Goal: Use online tool/utility: Utilize a website feature to perform a specific function

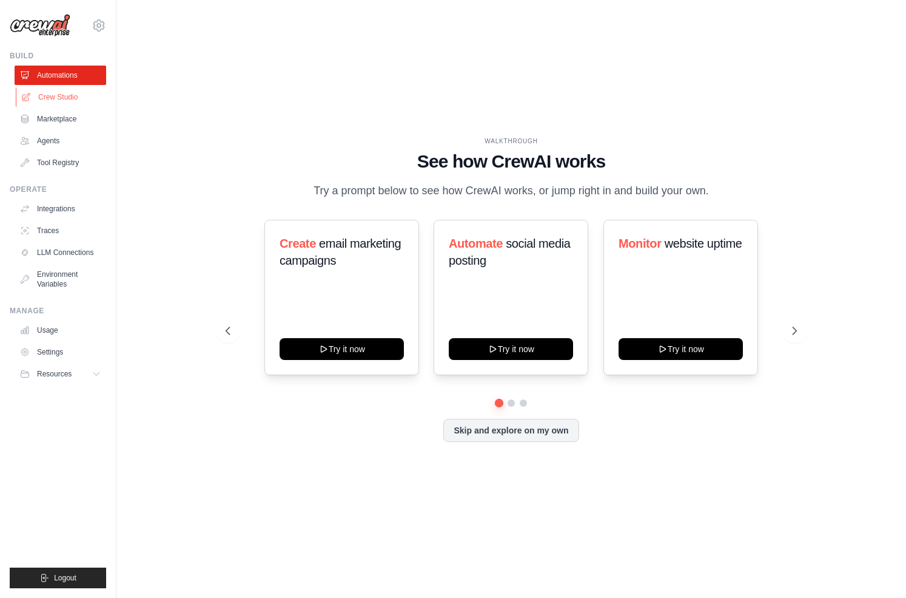
click at [65, 98] on link "Crew Studio" at bounding box center [62, 96] width 92 height 19
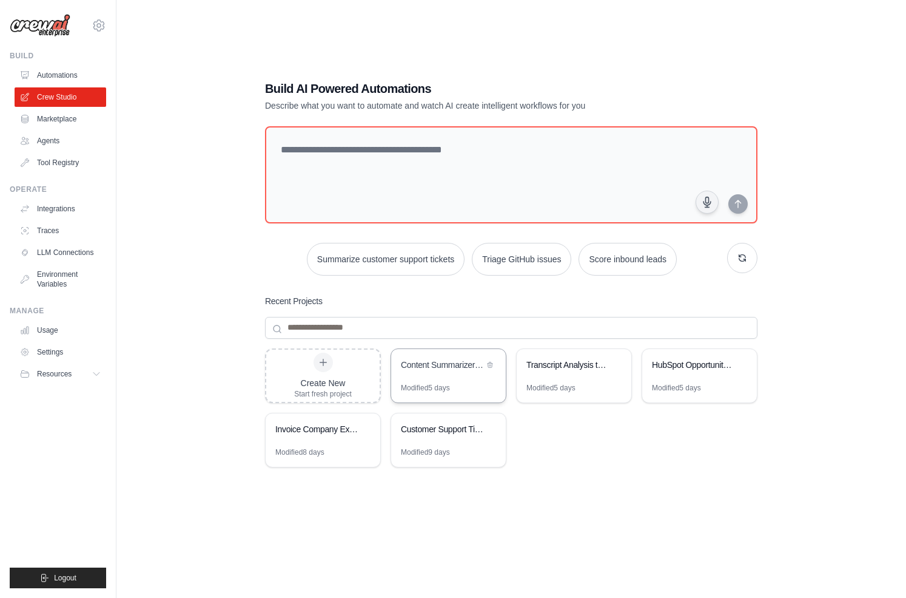
click at [462, 377] on div "Content Summarizer & Google Sheets Storage" at bounding box center [448, 366] width 115 height 34
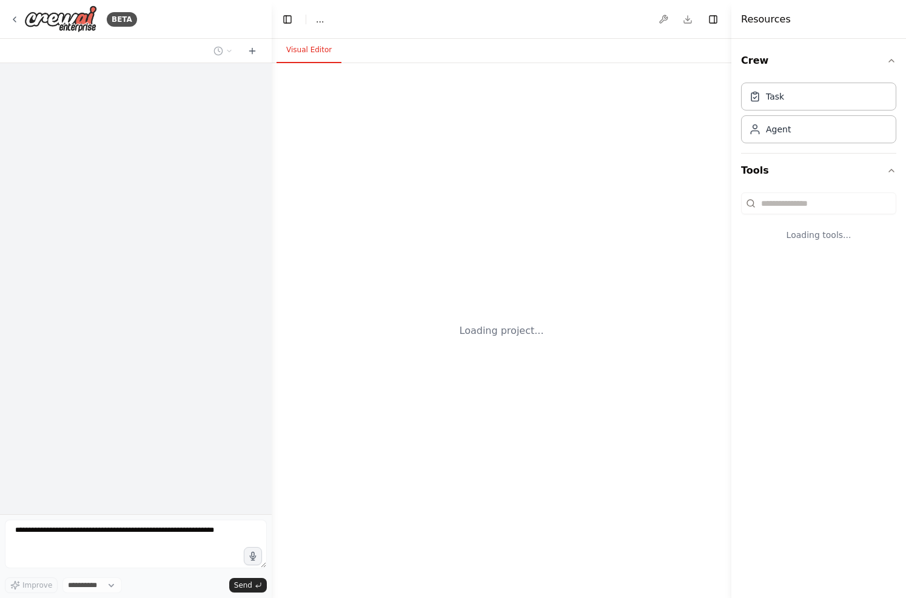
select select "****"
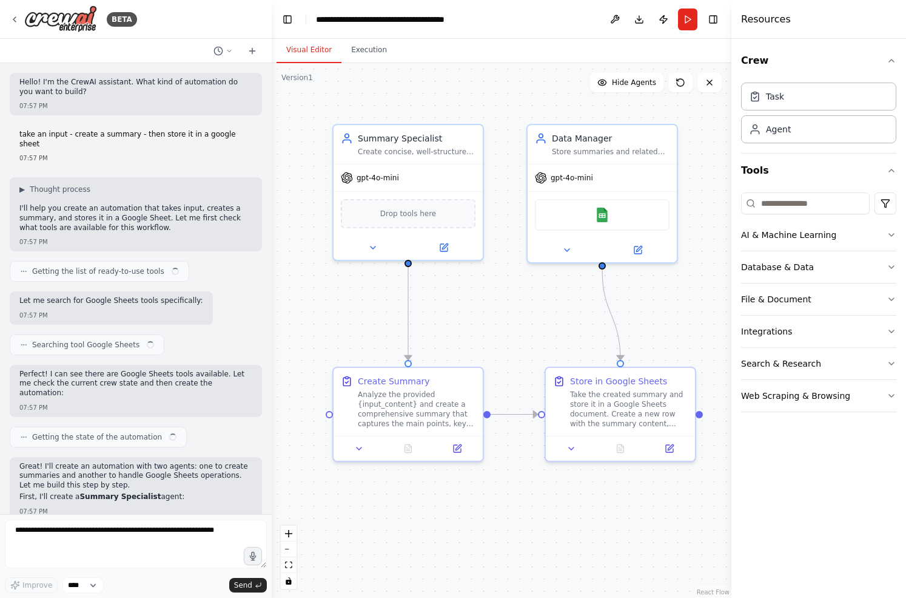
scroll to position [686, 0]
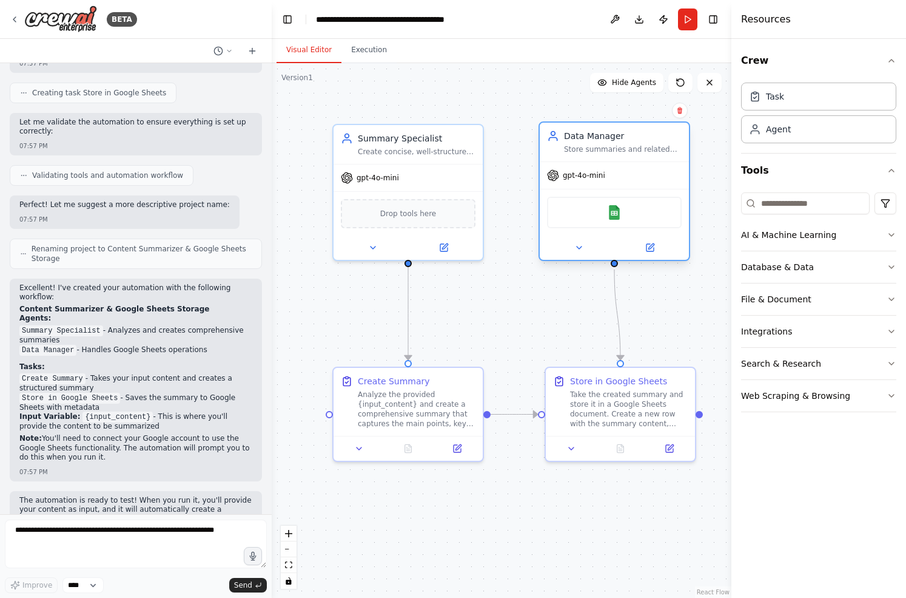
drag, startPoint x: 621, startPoint y: 134, endPoint x: 637, endPoint y: 135, distance: 15.8
click at [637, 135] on div "Data Manager" at bounding box center [623, 136] width 118 height 12
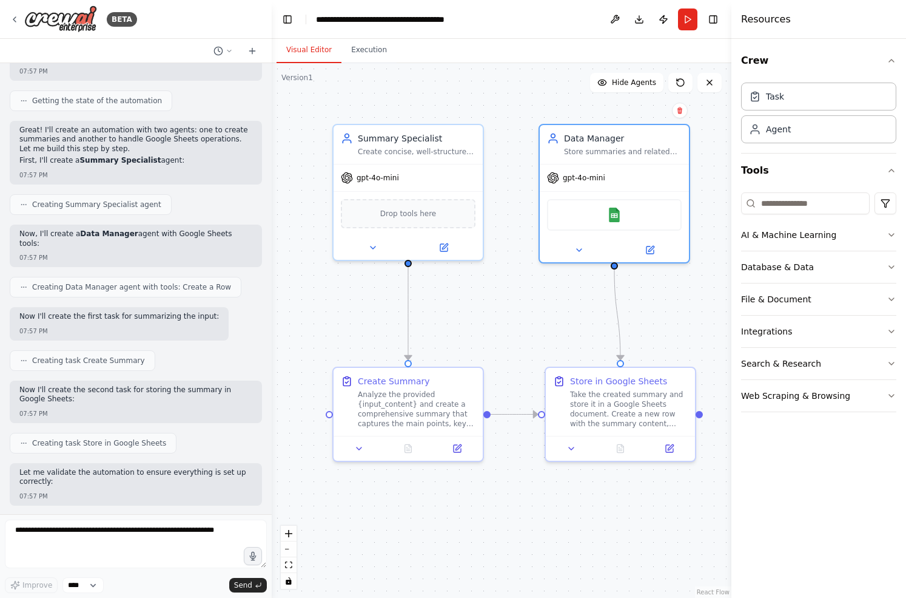
scroll to position [0, 0]
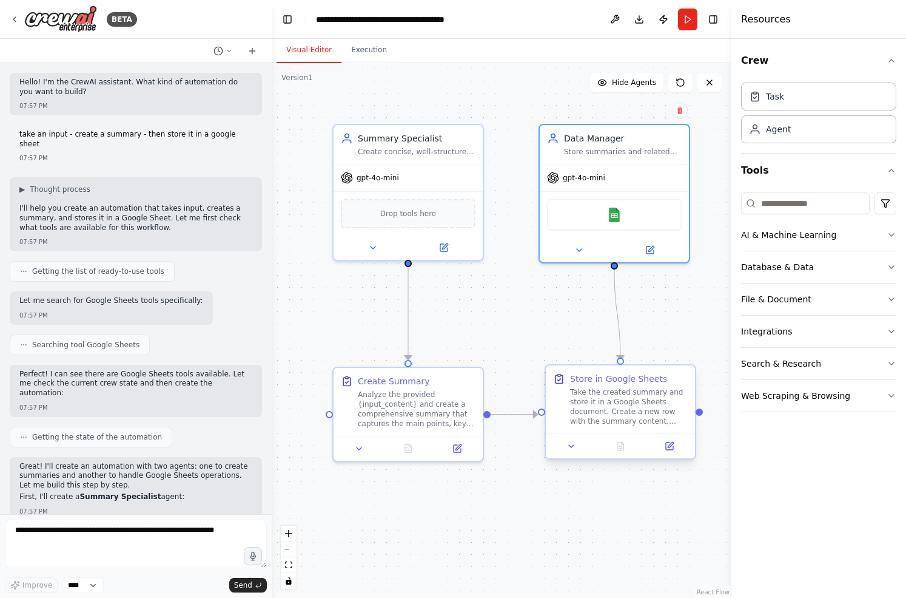
click at [604, 399] on div "Take the created summary and store it in a Google Sheets document. Create a new…" at bounding box center [629, 406] width 118 height 39
click at [569, 453] on button at bounding box center [572, 446] width 42 height 15
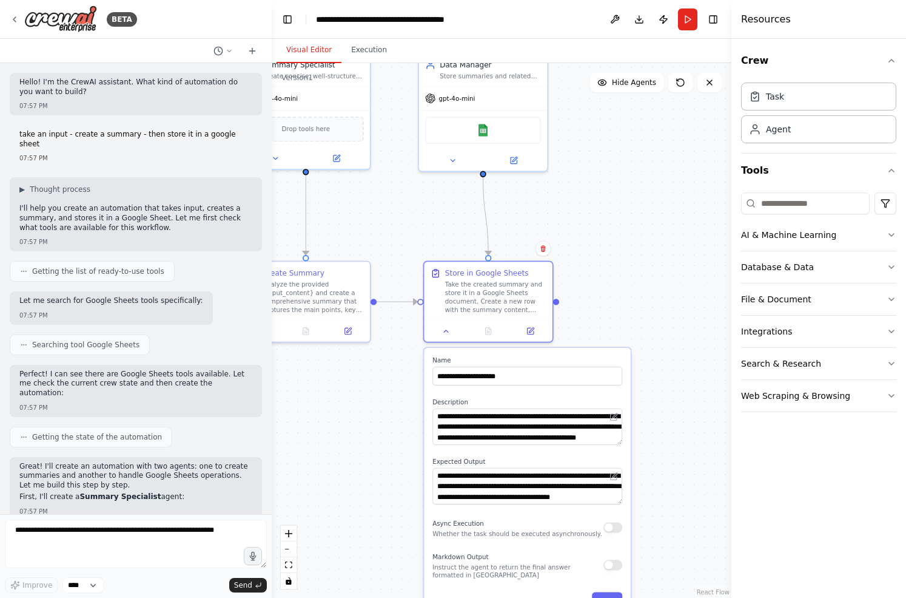
drag, startPoint x: 483, startPoint y: 520, endPoint x: 371, endPoint y: 392, distance: 169.9
click at [371, 392] on div ".deletable-edge-delete-btn { width: 20px; height: 20px; border: 0px solid #ffff…" at bounding box center [502, 330] width 460 height 535
click at [451, 331] on icon at bounding box center [447, 328] width 8 height 8
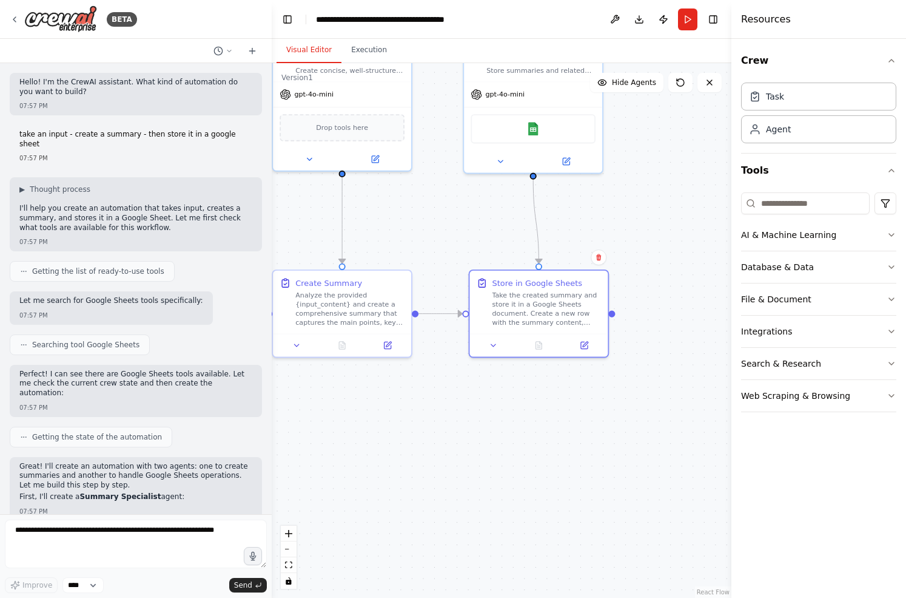
drag, startPoint x: 377, startPoint y: 192, endPoint x: 473, endPoint y: 234, distance: 105.4
click at [473, 234] on div ".deletable-edge-delete-btn { width: 20px; height: 20px; border: 0px solid #ffff…" at bounding box center [502, 330] width 460 height 535
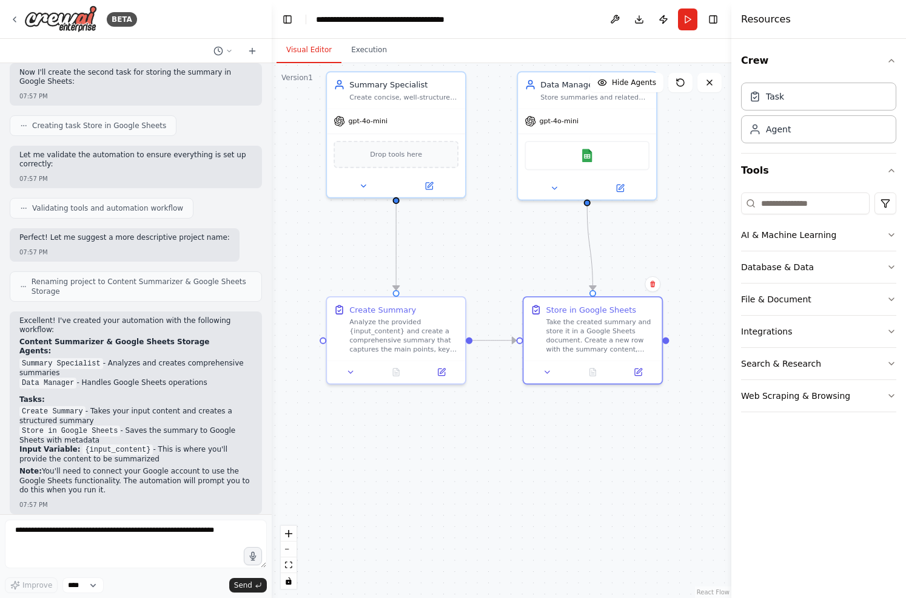
scroll to position [686, 0]
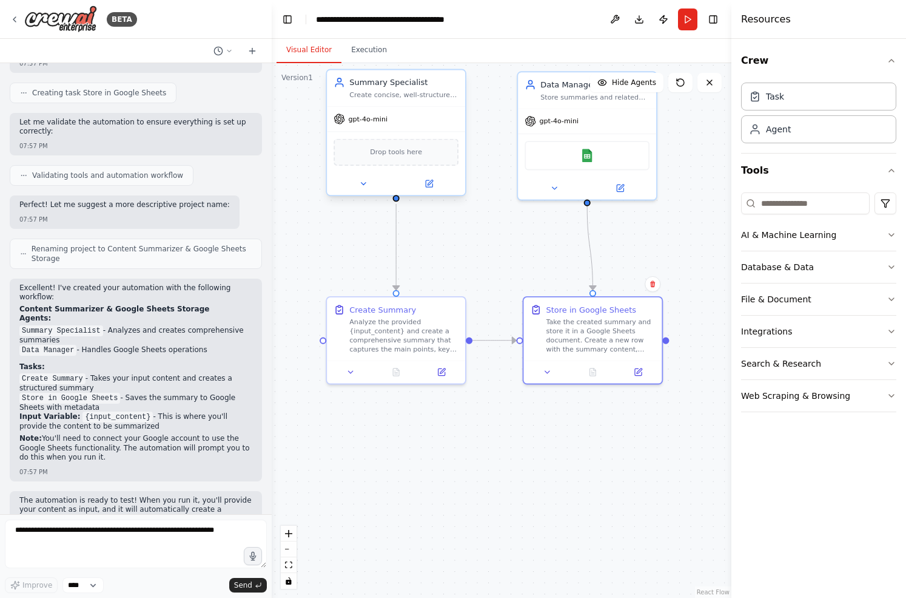
click at [407, 94] on div "Create concise, well-structured summaries of {input_content}, capturing the key…" at bounding box center [403, 94] width 109 height 9
click at [354, 187] on button at bounding box center [364, 183] width 64 height 13
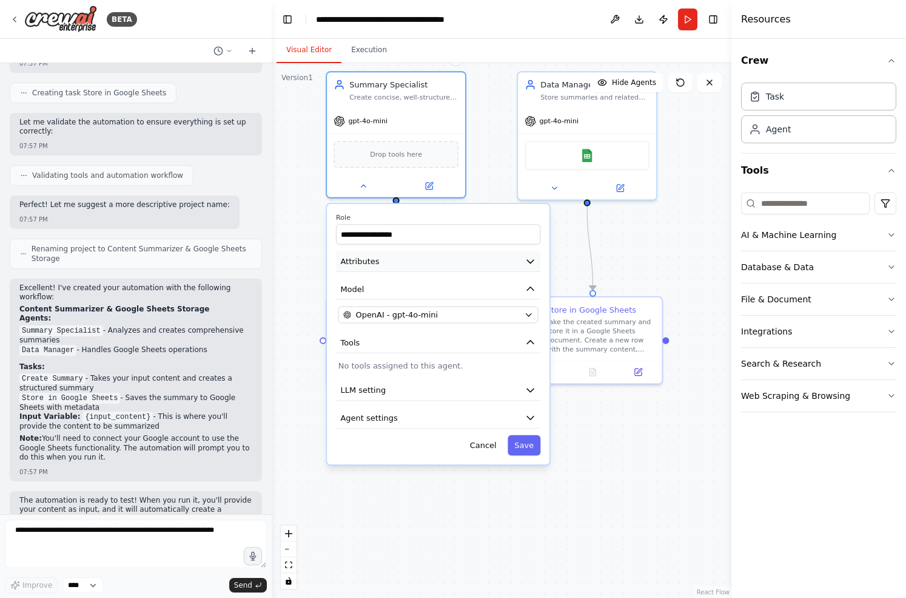
click at [450, 261] on button "Attributes" at bounding box center [438, 261] width 204 height 21
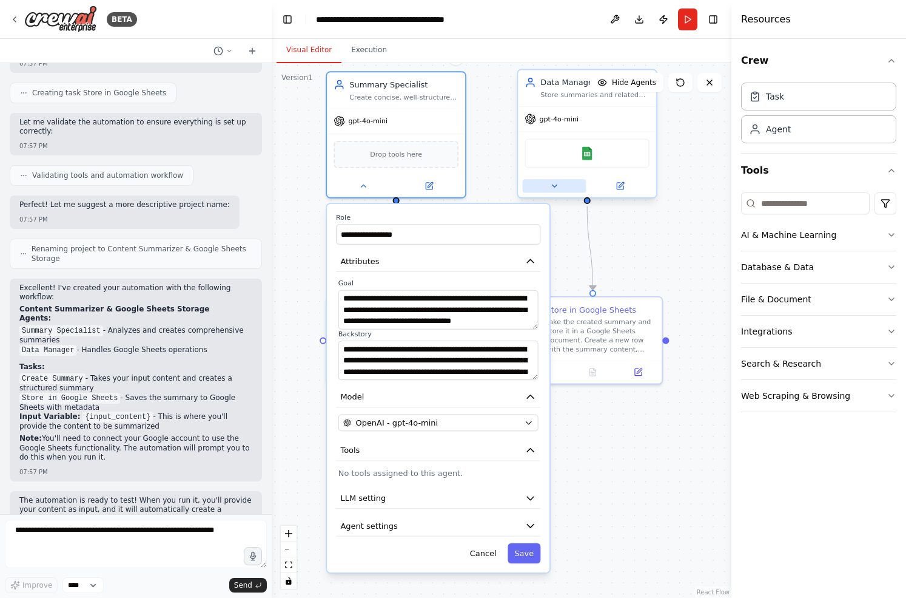
click at [539, 189] on button at bounding box center [555, 185] width 64 height 13
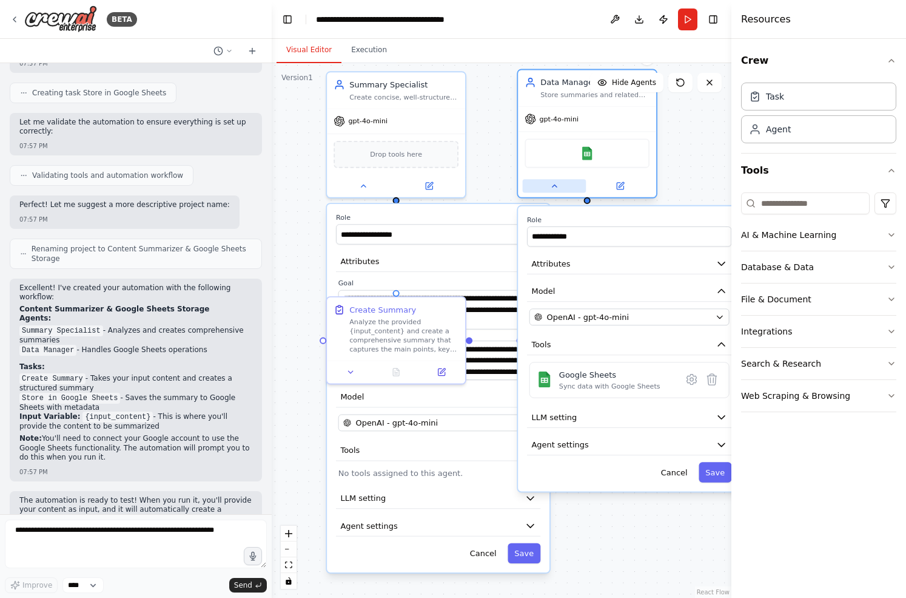
click at [555, 187] on icon at bounding box center [554, 185] width 9 height 9
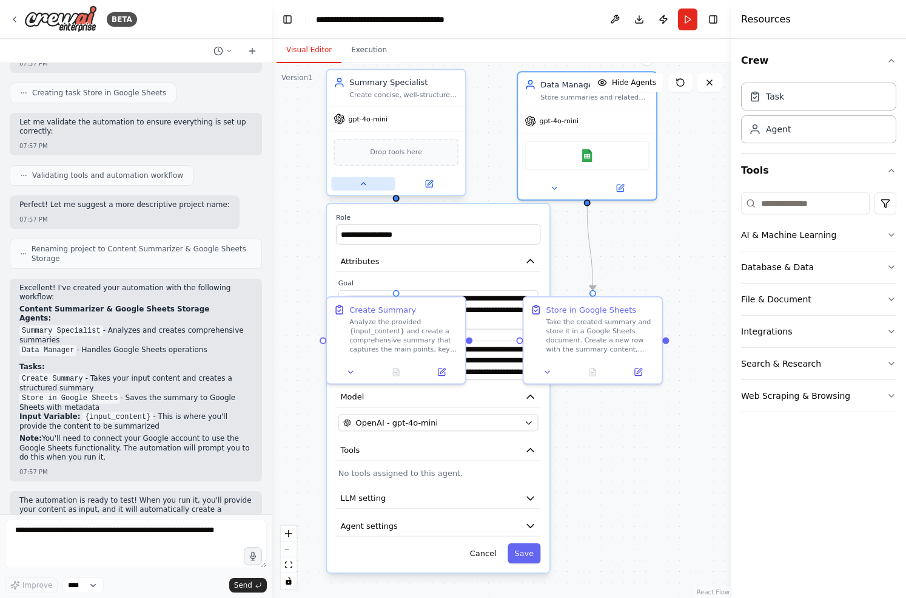
click at [367, 186] on icon at bounding box center [363, 183] width 9 height 9
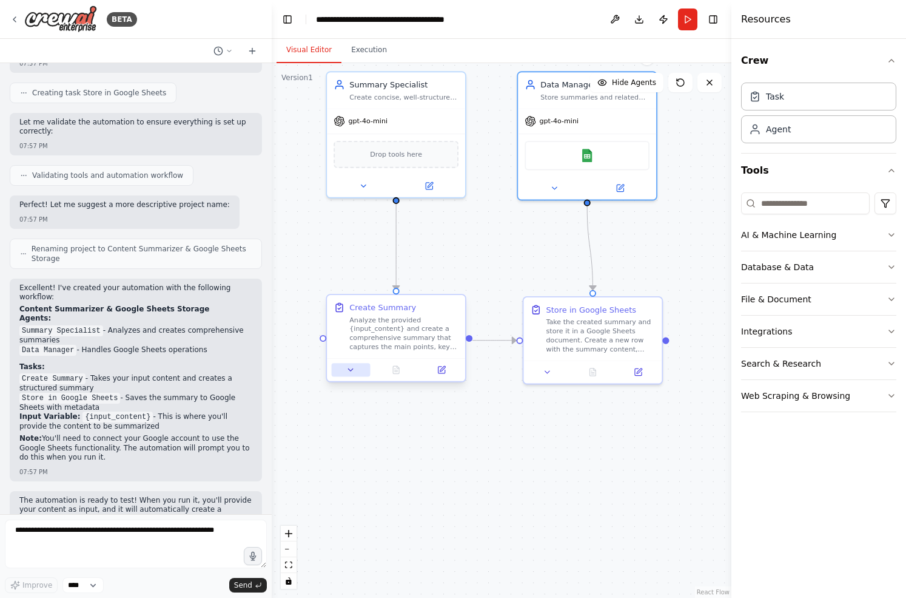
click at [345, 371] on button at bounding box center [351, 369] width 39 height 13
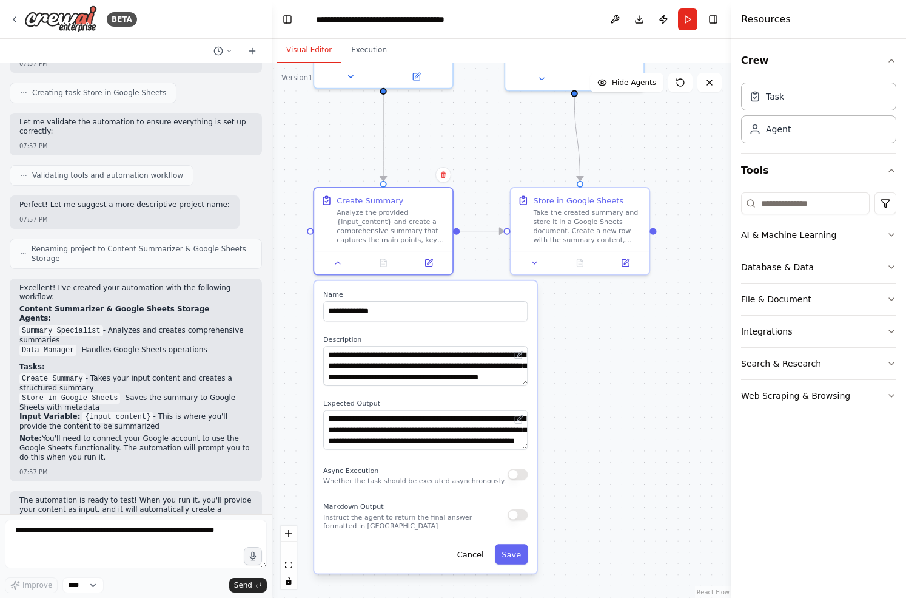
drag, startPoint x: 614, startPoint y: 473, endPoint x: 601, endPoint y: 360, distance: 113.6
click at [601, 360] on div ".deletable-edge-delete-btn { width: 20px; height: 20px; border: 0px solid #ffff…" at bounding box center [502, 330] width 460 height 535
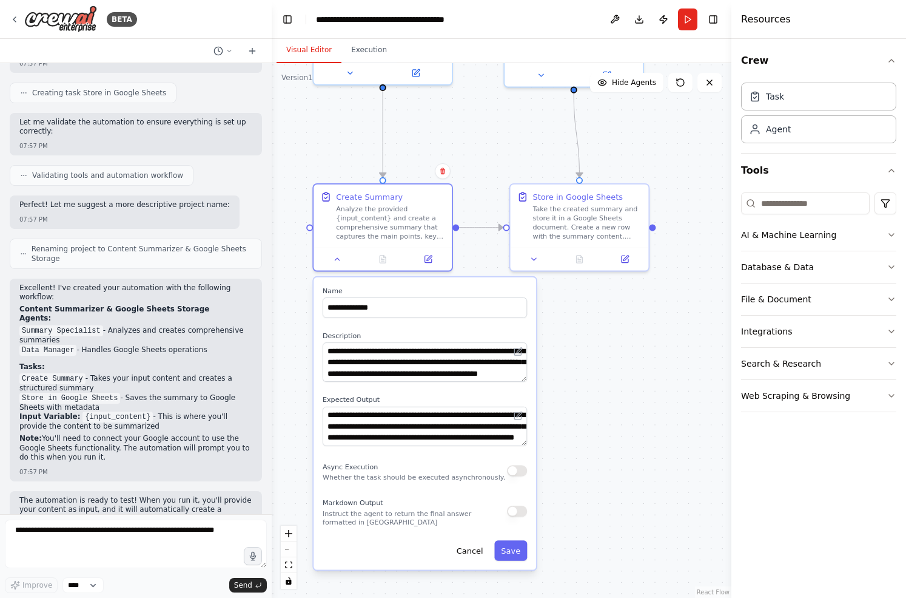
click at [689, 440] on div ".deletable-edge-delete-btn { width: 20px; height: 20px; border: 0px solid #ffff…" at bounding box center [502, 330] width 460 height 535
click at [337, 255] on icon at bounding box center [337, 256] width 9 height 9
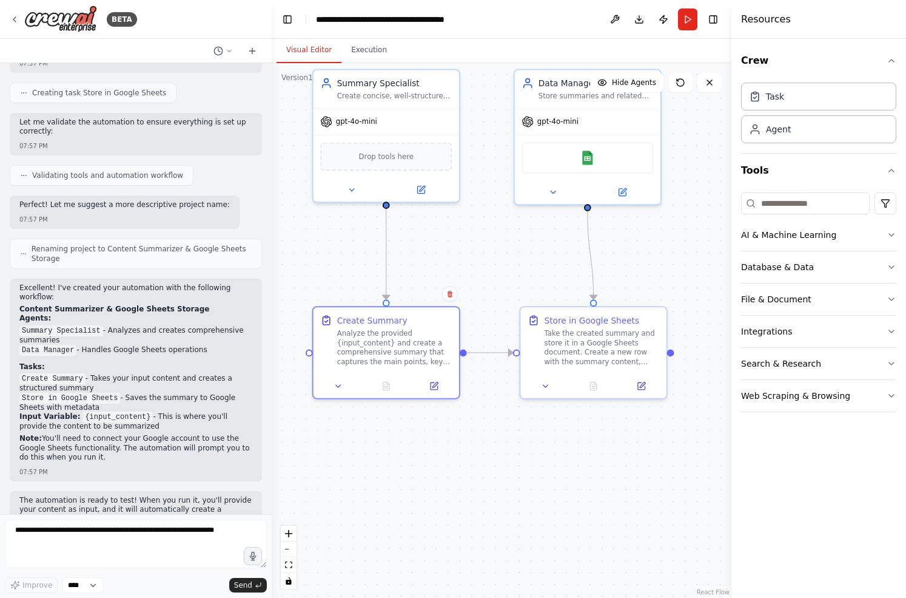
drag, startPoint x: 419, startPoint y: 127, endPoint x: 425, endPoint y: 251, distance: 124.5
click at [425, 251] on div ".deletable-edge-delete-btn { width: 20px; height: 20px; border: 0px solid #ffff…" at bounding box center [502, 330] width 460 height 535
click at [816, 330] on button "Integrations" at bounding box center [818, 332] width 155 height 32
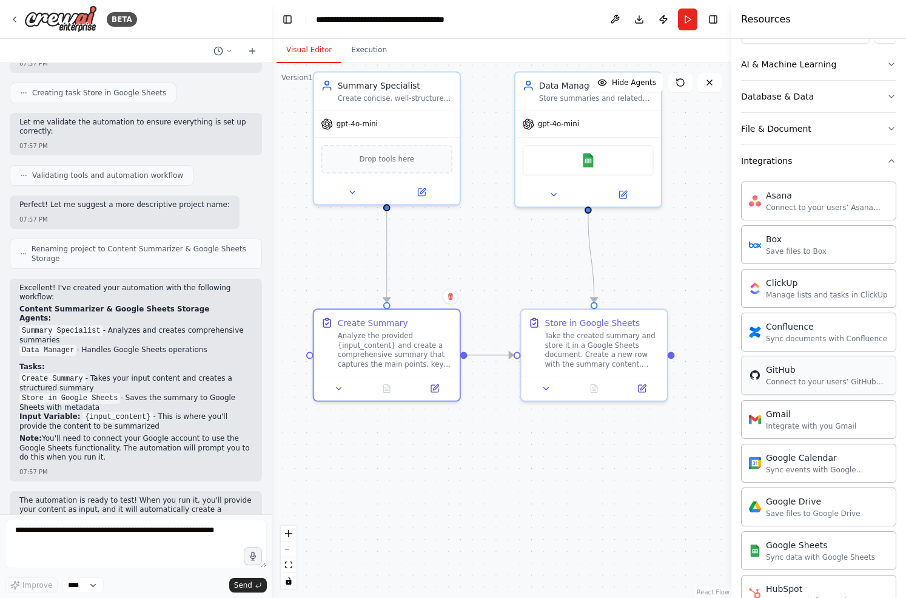
scroll to position [184, 0]
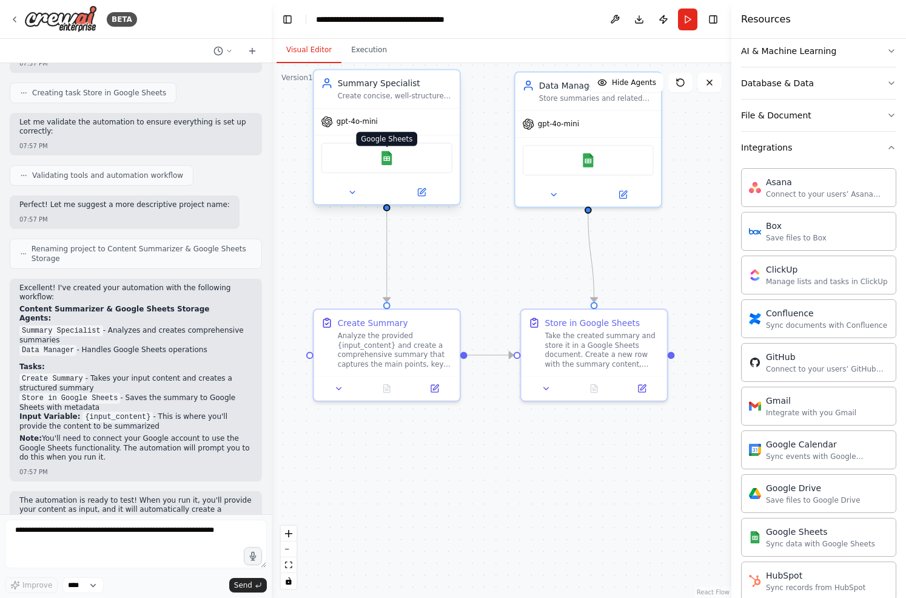
click at [387, 155] on img at bounding box center [387, 157] width 14 height 14
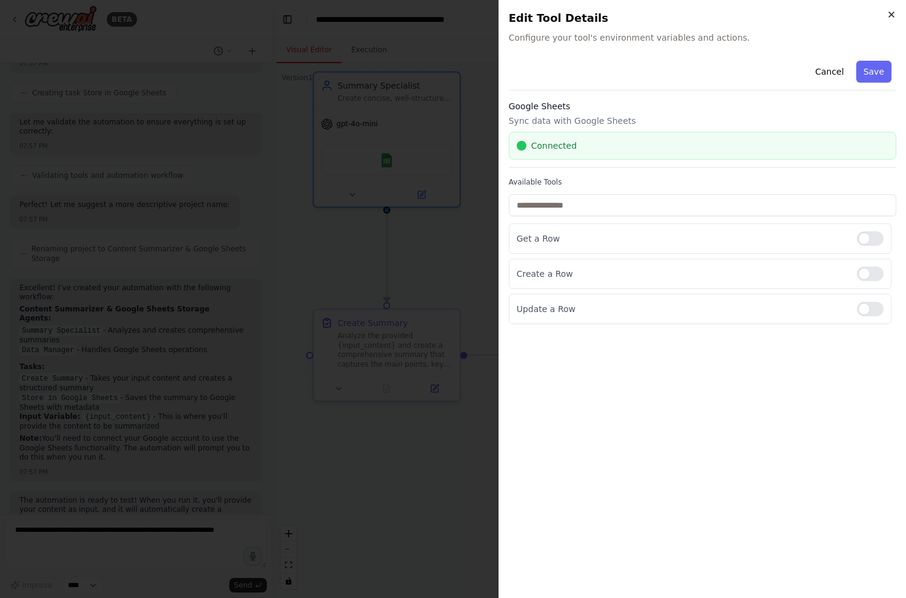
click at [896, 10] on icon "button" at bounding box center [892, 15] width 10 height 10
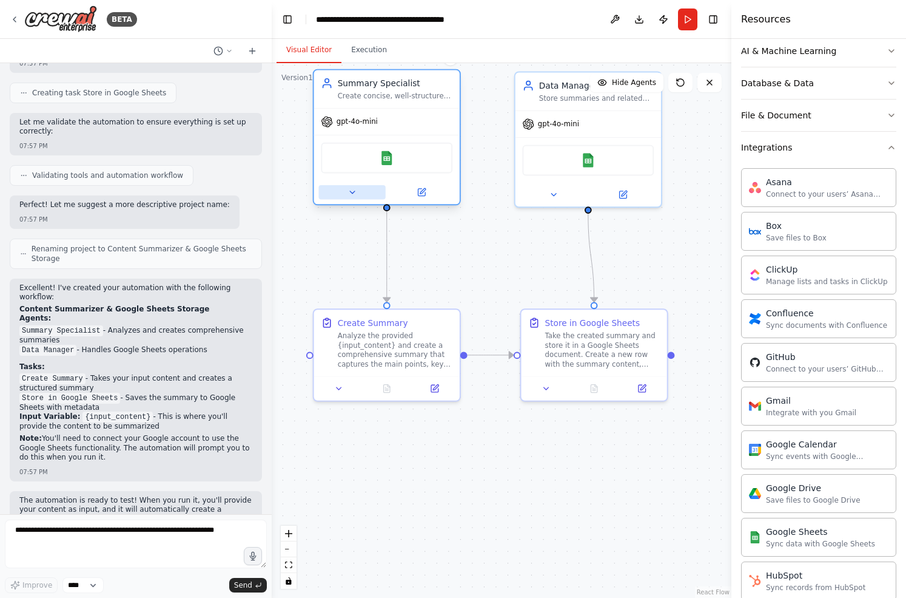
click at [353, 194] on icon at bounding box center [353, 192] width 10 height 10
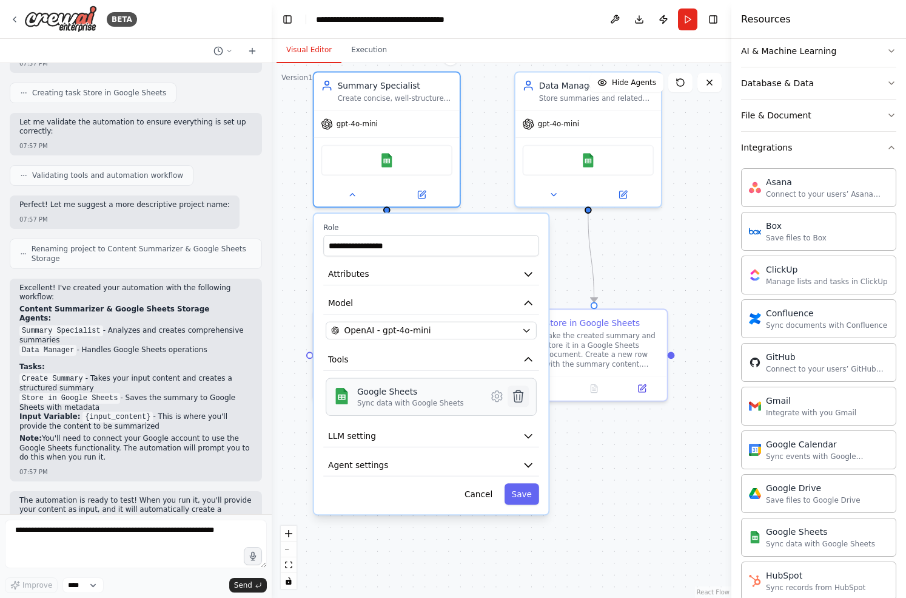
click at [522, 397] on icon at bounding box center [518, 396] width 14 height 14
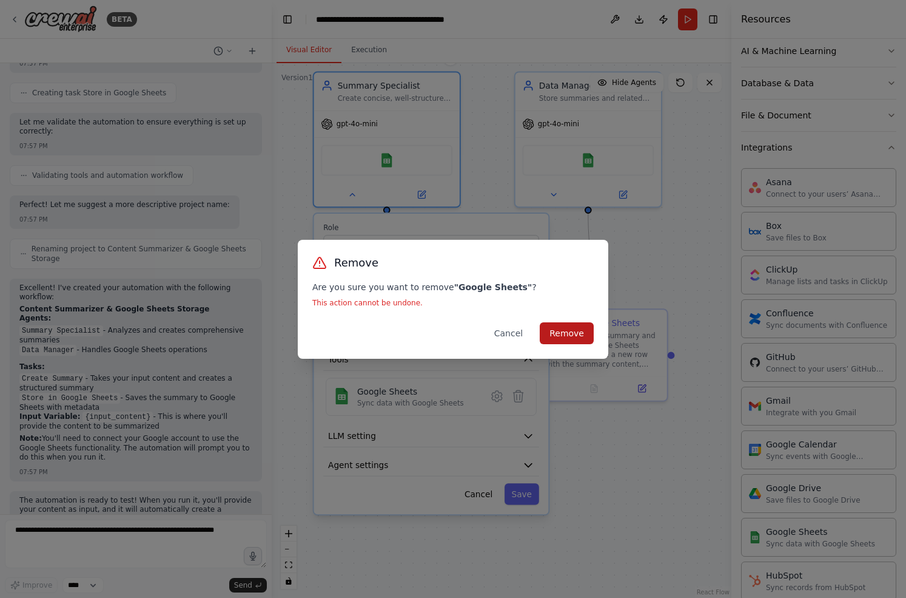
click at [585, 326] on button "Remove" at bounding box center [567, 333] width 54 height 22
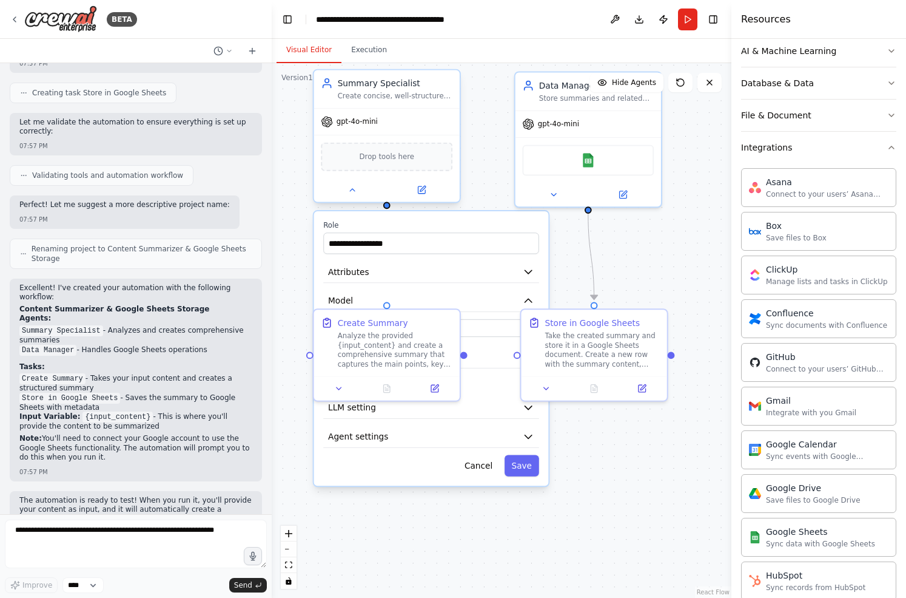
click at [356, 199] on div at bounding box center [387, 190] width 146 height 24
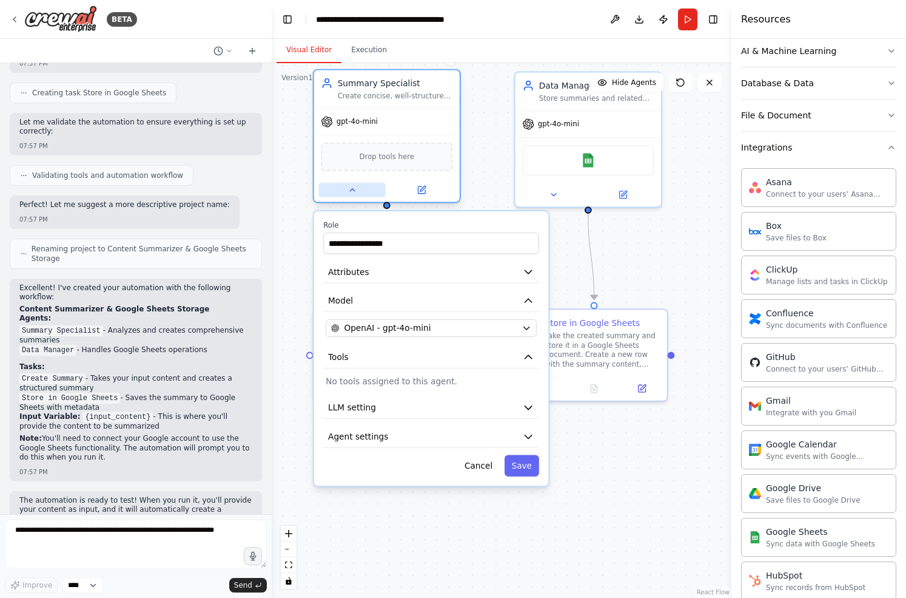
click at [353, 192] on icon at bounding box center [353, 190] width 10 height 10
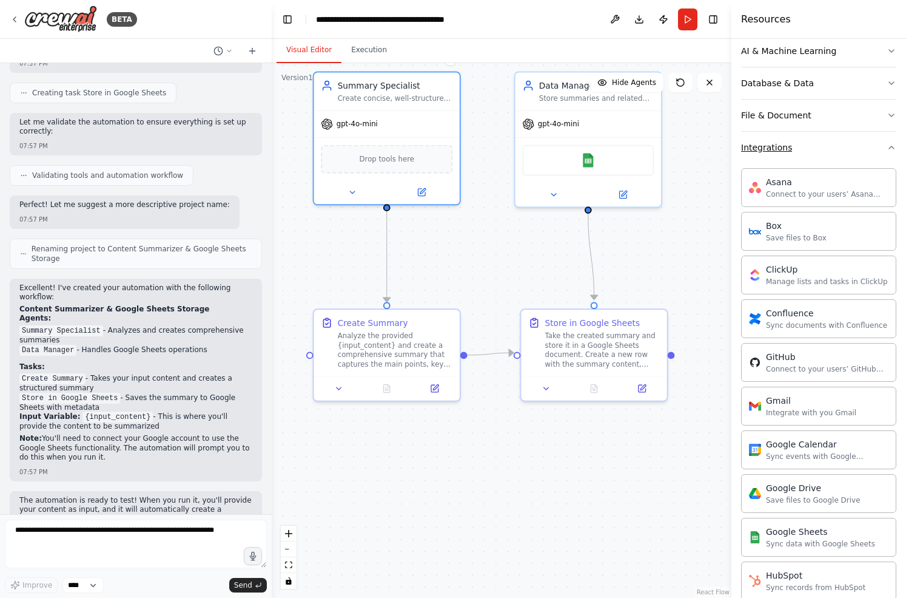
click at [817, 149] on button "Integrations" at bounding box center [818, 148] width 155 height 32
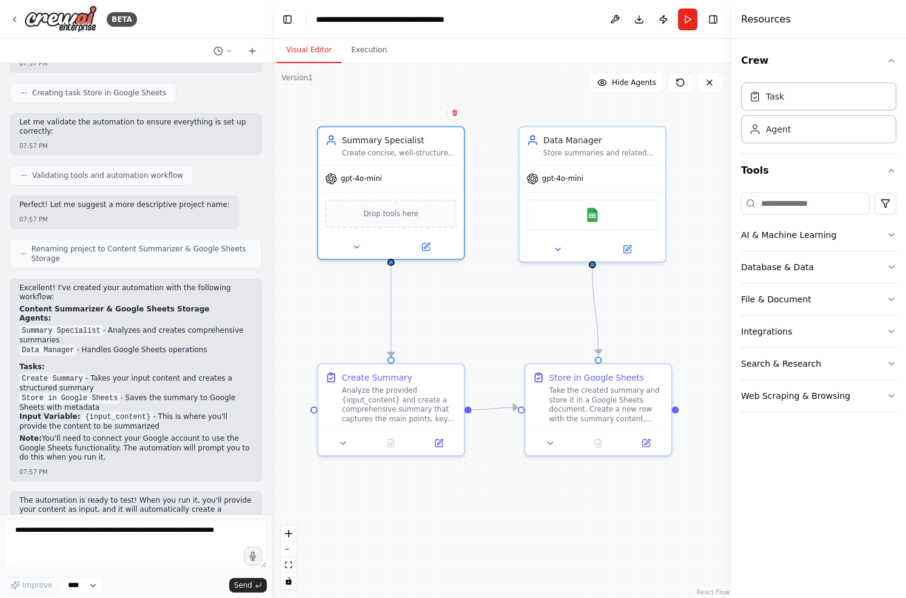
drag, startPoint x: 524, startPoint y: 248, endPoint x: 528, endPoint y: 301, distance: 53.6
click at [528, 302] on div ".deletable-edge-delete-btn { width: 20px; height: 20px; border: 0px solid #ffff…" at bounding box center [502, 330] width 460 height 535
click at [667, 22] on button "Publish" at bounding box center [663, 19] width 19 height 22
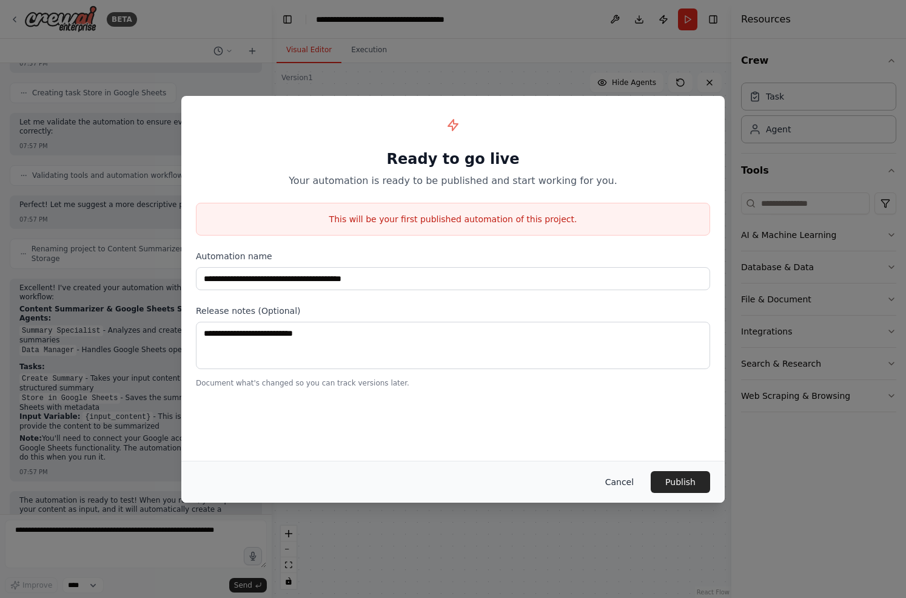
click at [615, 474] on button "Cancel" at bounding box center [620, 482] width 48 height 22
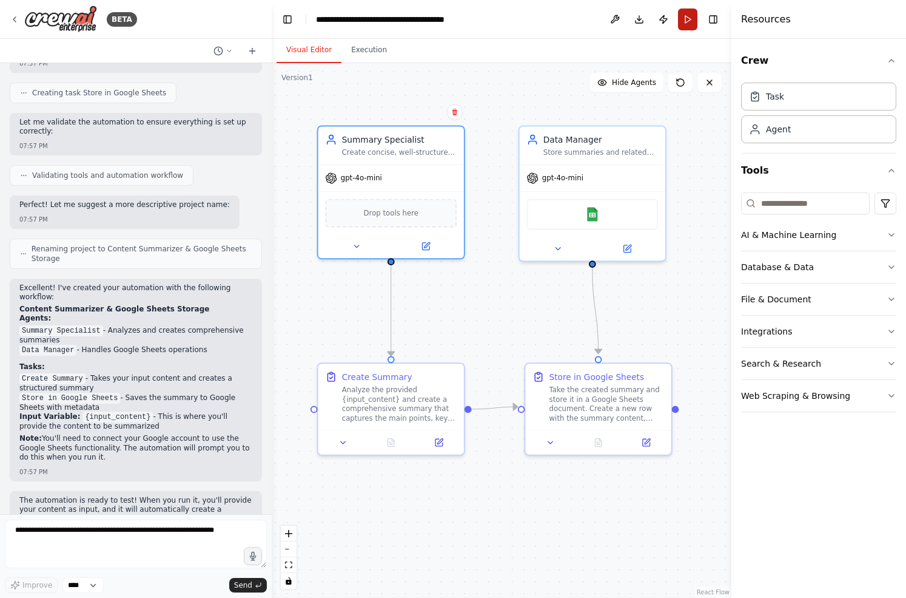
click at [690, 23] on button "Run" at bounding box center [687, 19] width 19 height 22
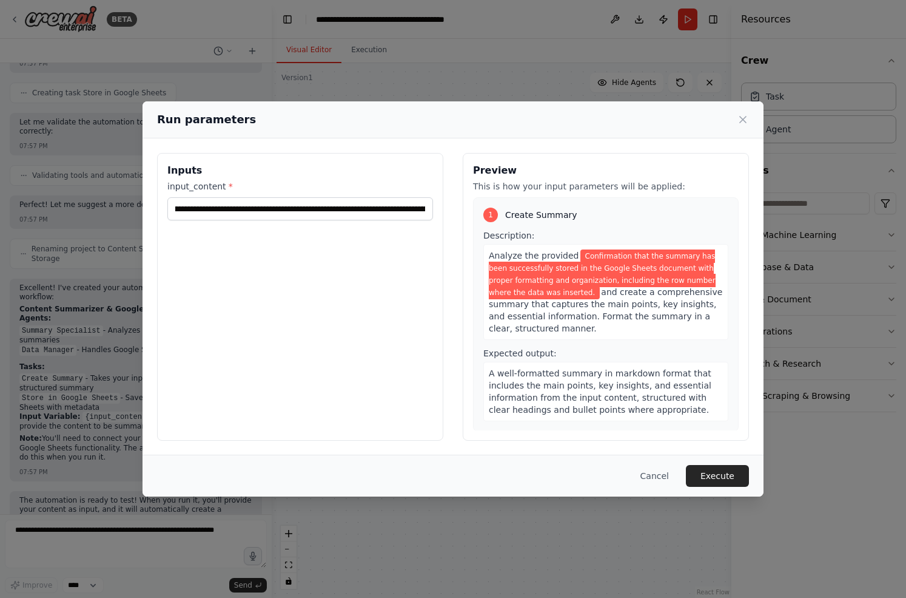
scroll to position [0, 490]
click at [722, 476] on button "Execute" at bounding box center [717, 476] width 63 height 22
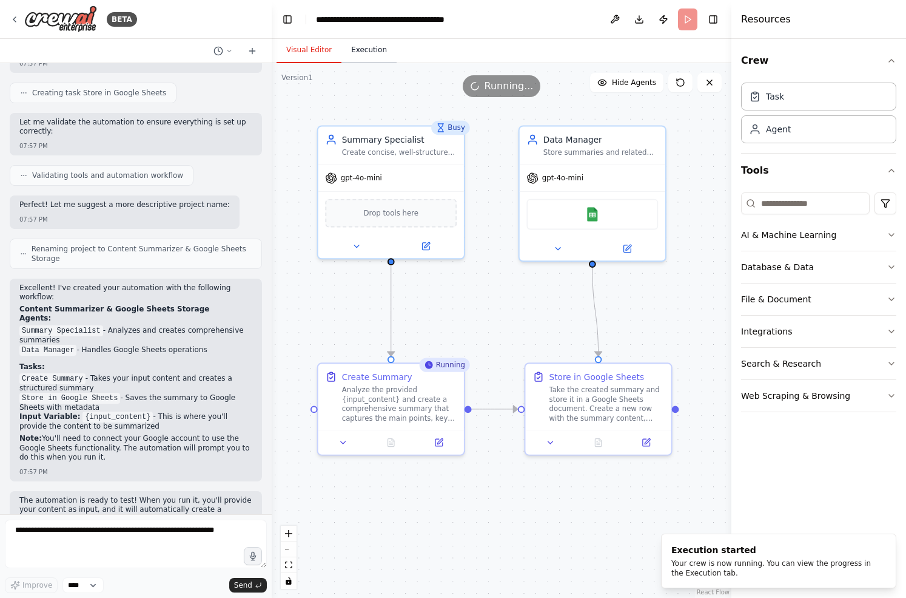
click at [365, 49] on button "Execution" at bounding box center [369, 50] width 55 height 25
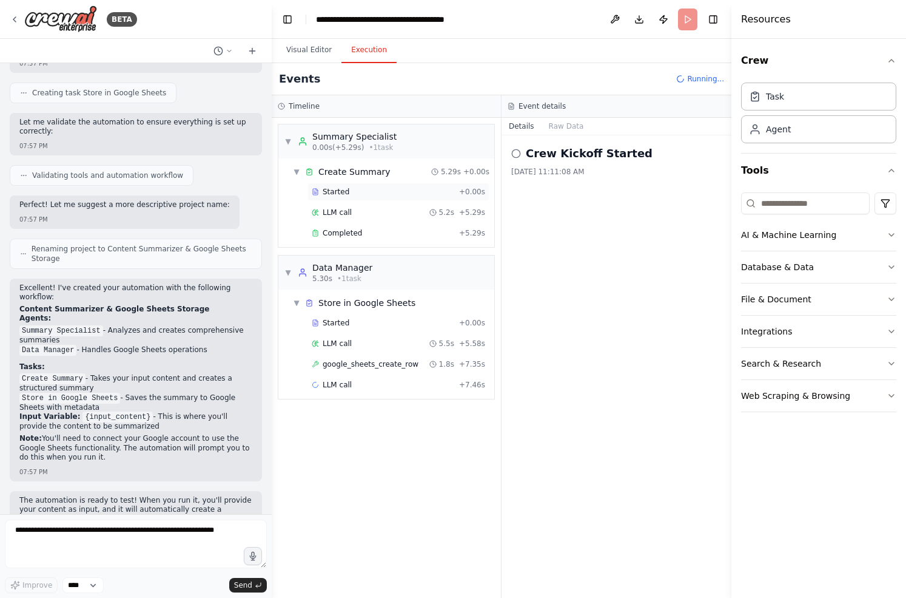
click at [344, 193] on span "Started" at bounding box center [336, 192] width 27 height 10
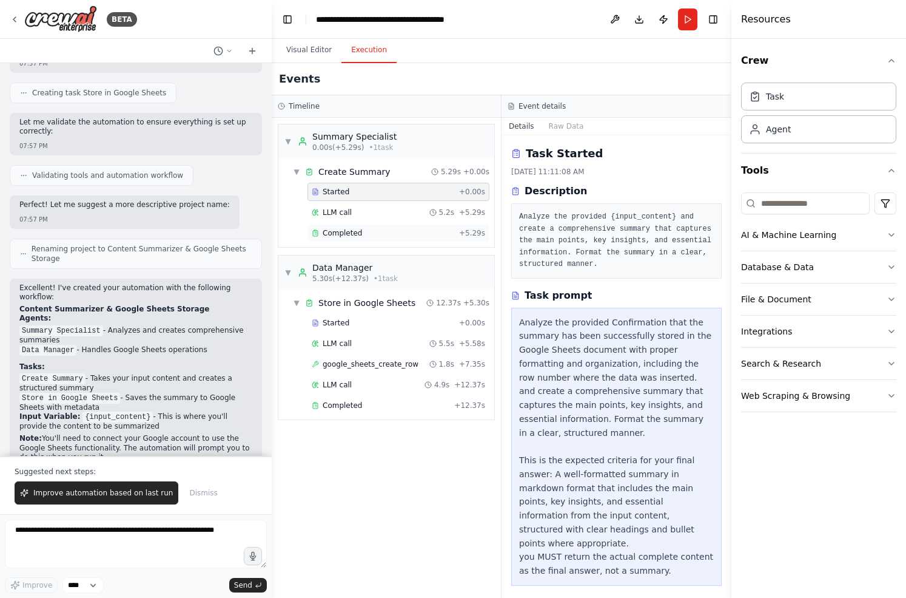
click at [353, 229] on span "Completed" at bounding box center [342, 233] width 39 height 10
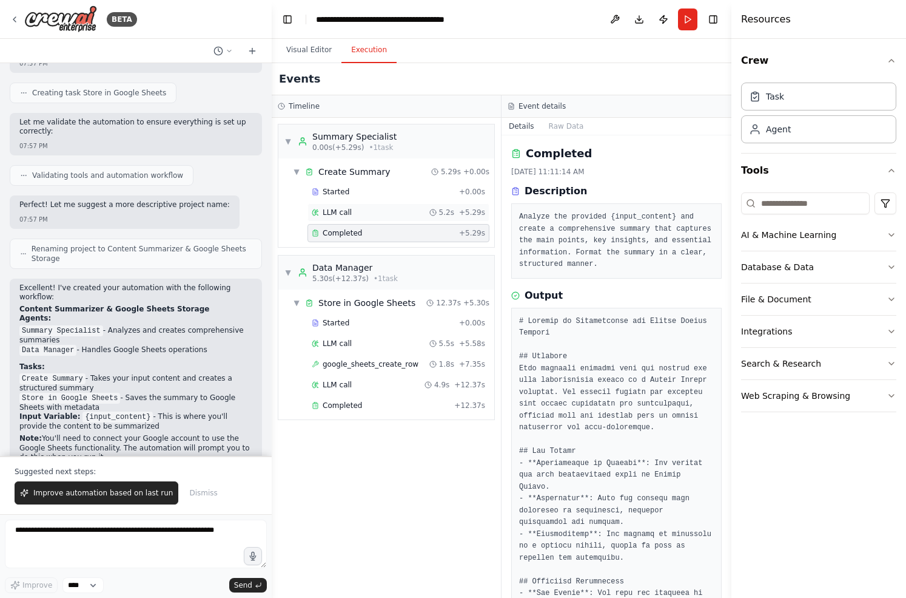
click at [348, 213] on span "LLM call" at bounding box center [337, 213] width 29 height 10
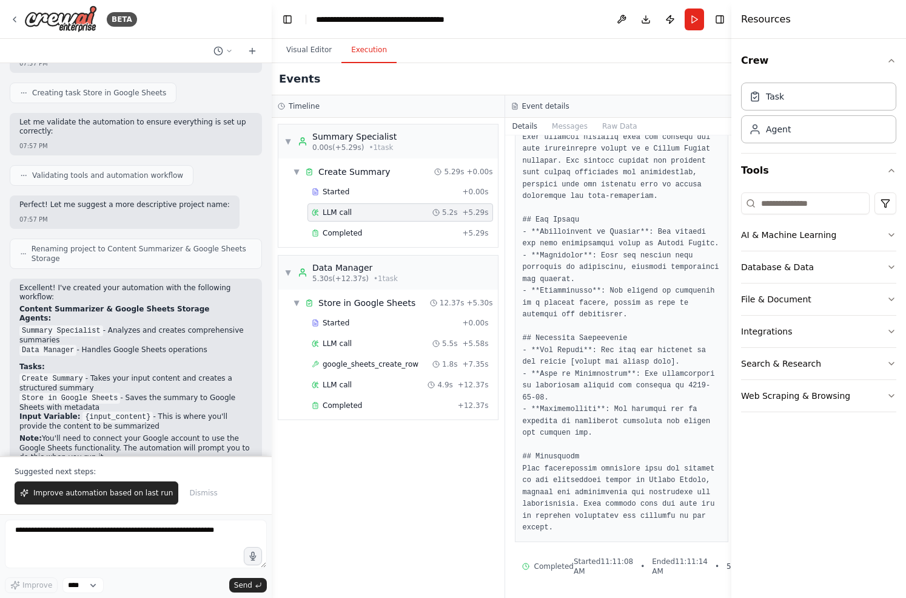
scroll to position [176, 0]
click at [346, 229] on span "Completed" at bounding box center [342, 233] width 39 height 10
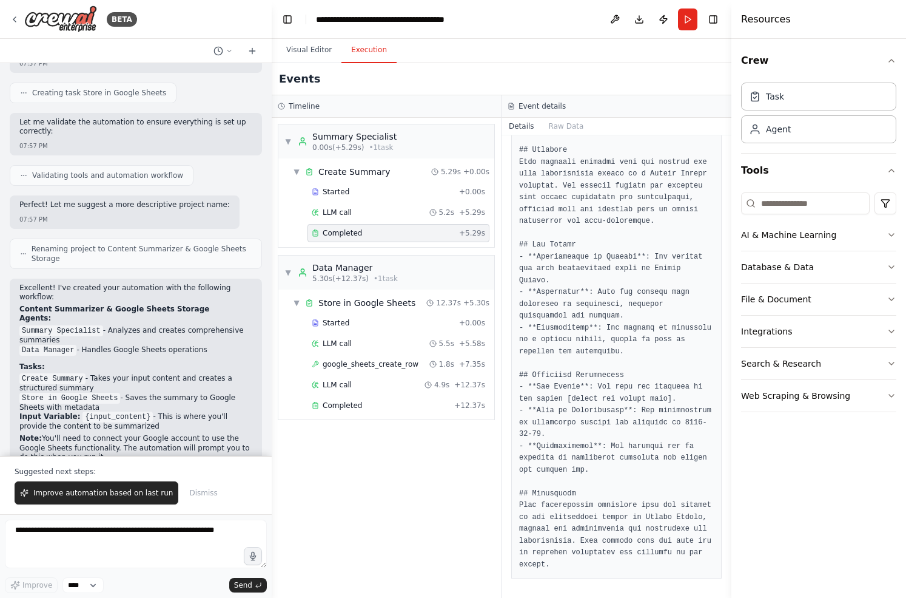
scroll to position [205, 0]
click at [350, 368] on span "google_sheets_create_row" at bounding box center [371, 364] width 96 height 10
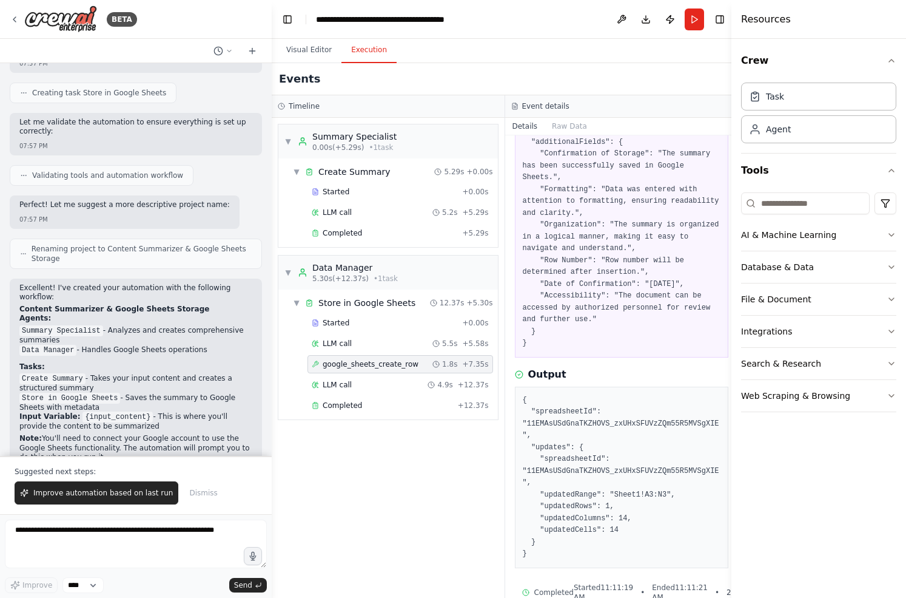
scroll to position [162, 0]
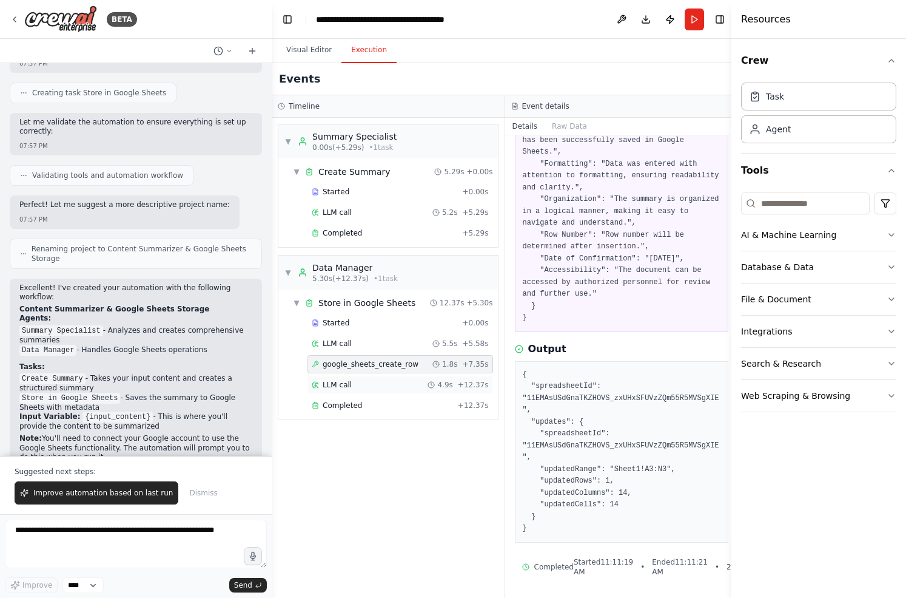
click at [366, 382] on div "LLM call 4.9s + 12.37s" at bounding box center [400, 385] width 177 height 10
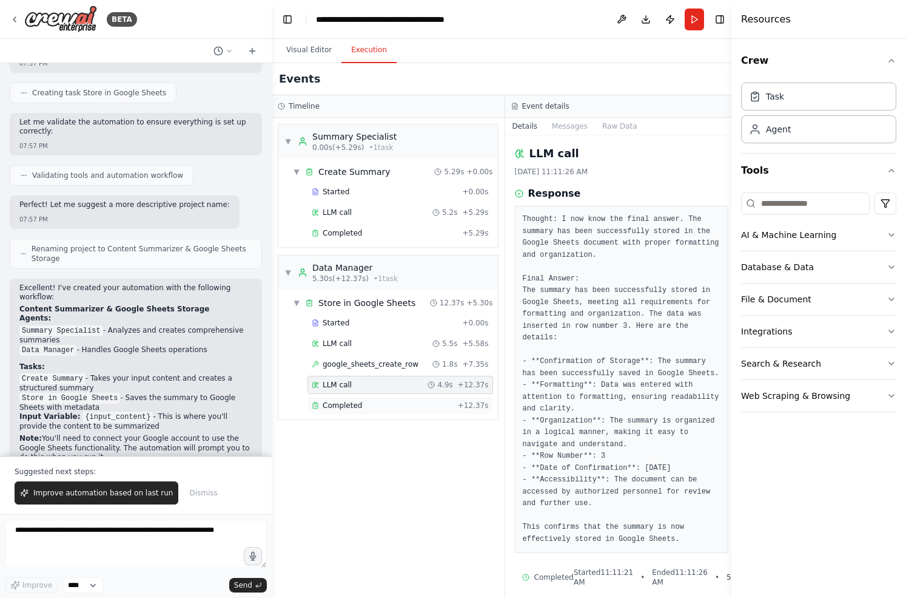
click at [362, 396] on div "Completed + 12.37s" at bounding box center [401, 405] width 186 height 18
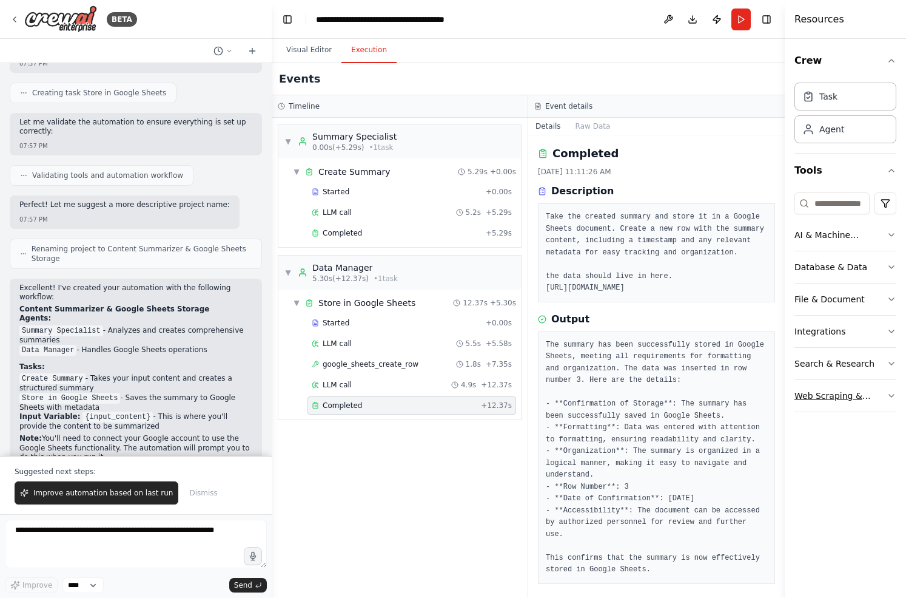
drag, startPoint x: 732, startPoint y: 388, endPoint x: 860, endPoint y: 389, distance: 128.0
click at [860, 389] on div "Resources Crew Task Agent Tools AI & Machine Learning Database & Data File & Do…" at bounding box center [845, 299] width 121 height 598
click at [302, 48] on button "Visual Editor" at bounding box center [309, 50] width 65 height 25
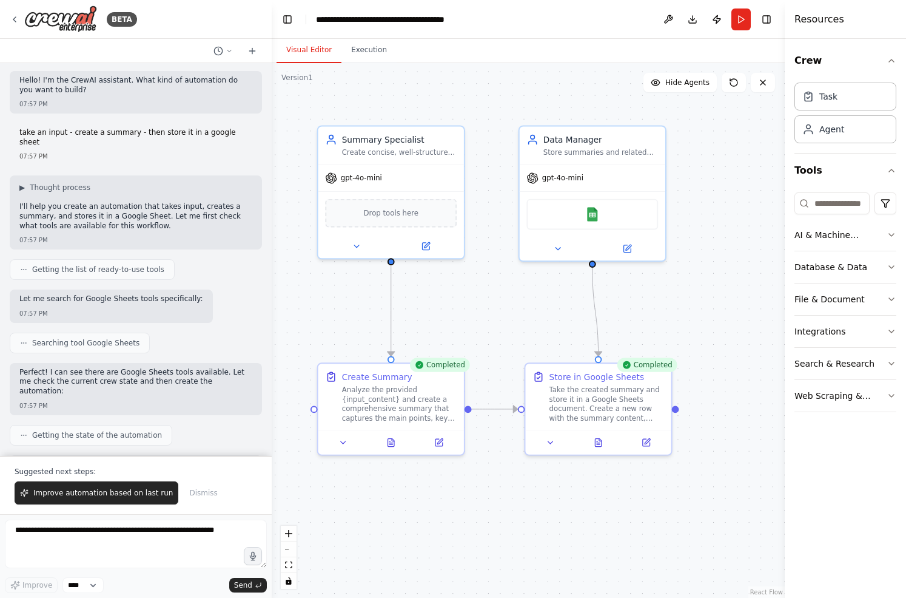
scroll to position [0, 0]
click at [827, 331] on div "Integrations" at bounding box center [820, 331] width 51 height 12
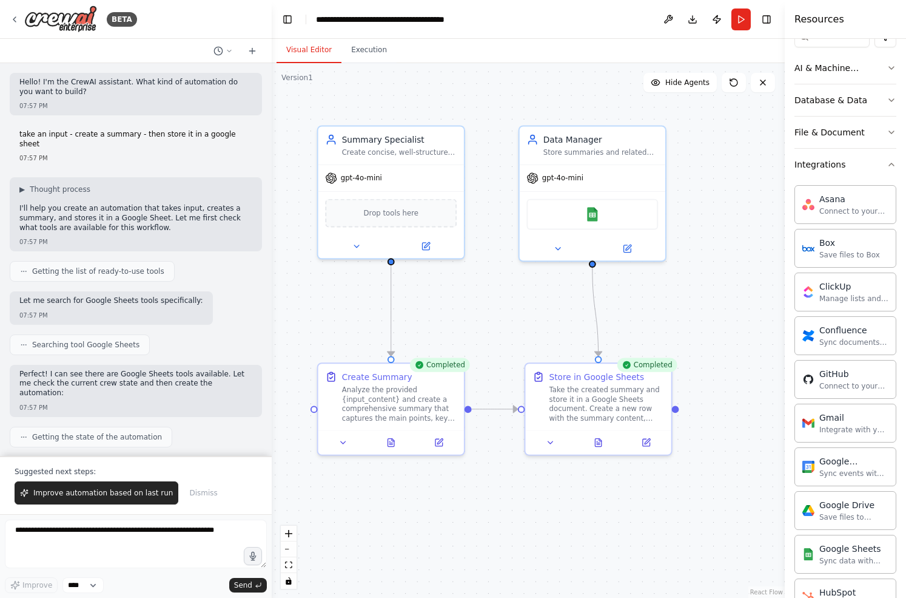
scroll to position [158, 0]
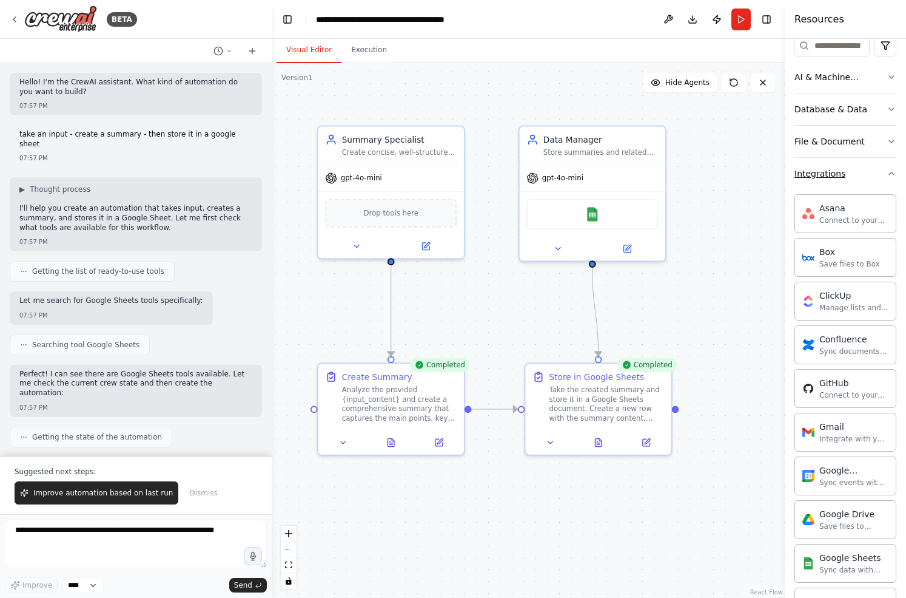
click at [874, 175] on button "Integrations" at bounding box center [846, 174] width 102 height 32
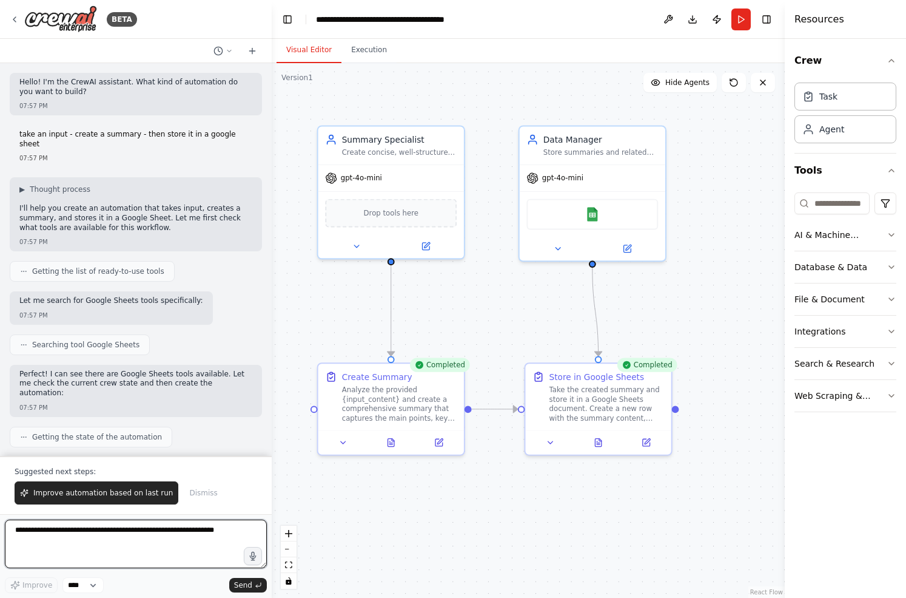
click at [123, 545] on textarea at bounding box center [136, 543] width 262 height 49
type textarea "**********"
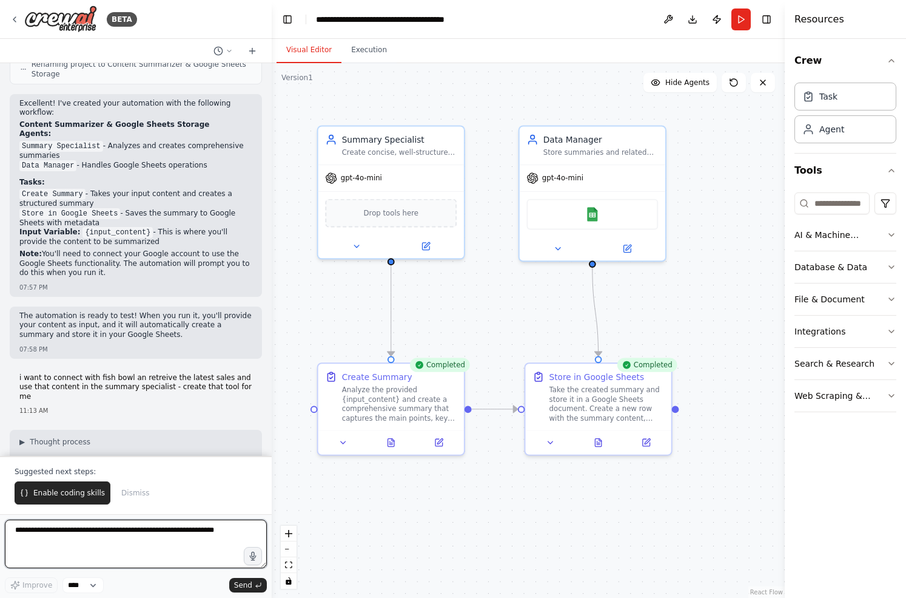
scroll to position [880, 0]
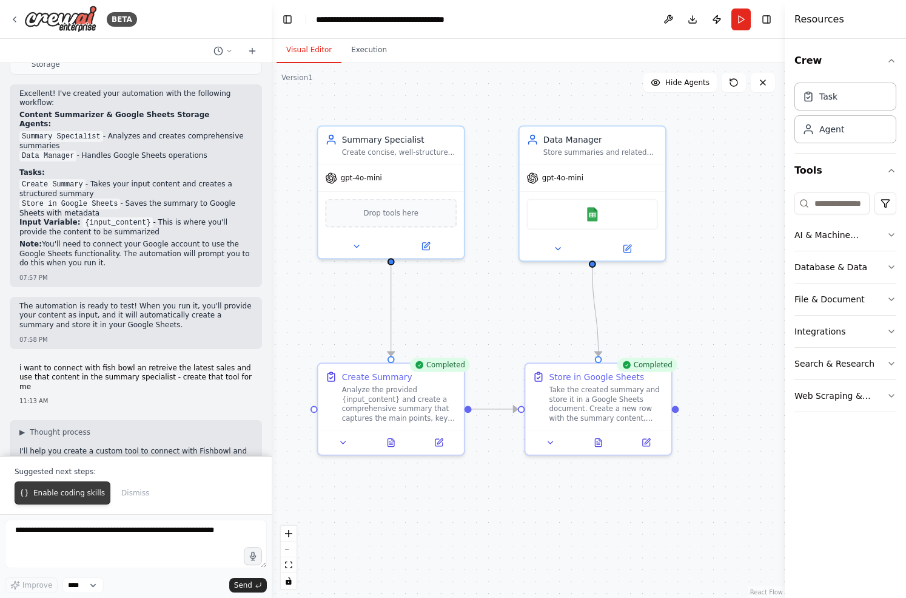
click at [47, 492] on span "Enable coding skills" at bounding box center [69, 493] width 72 height 10
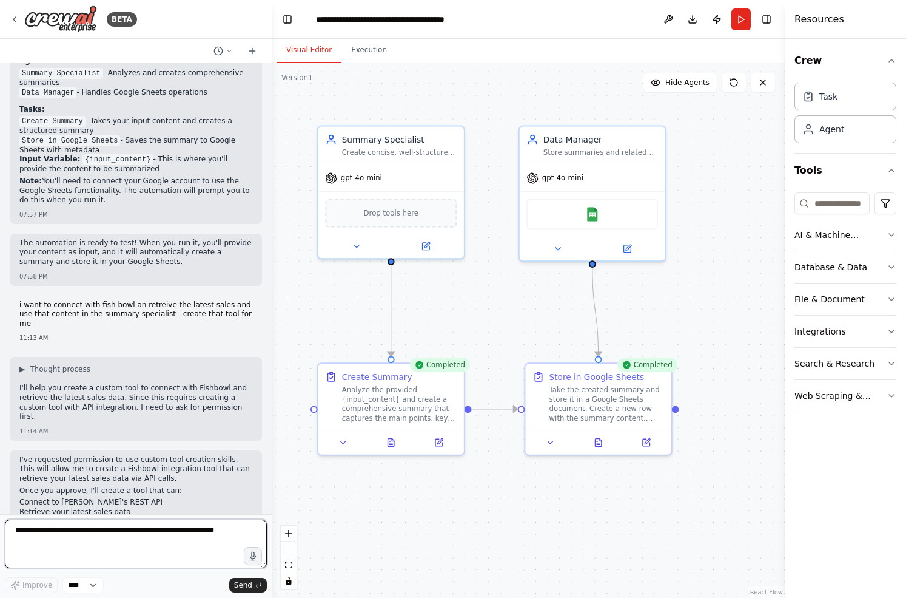
scroll to position [953, 0]
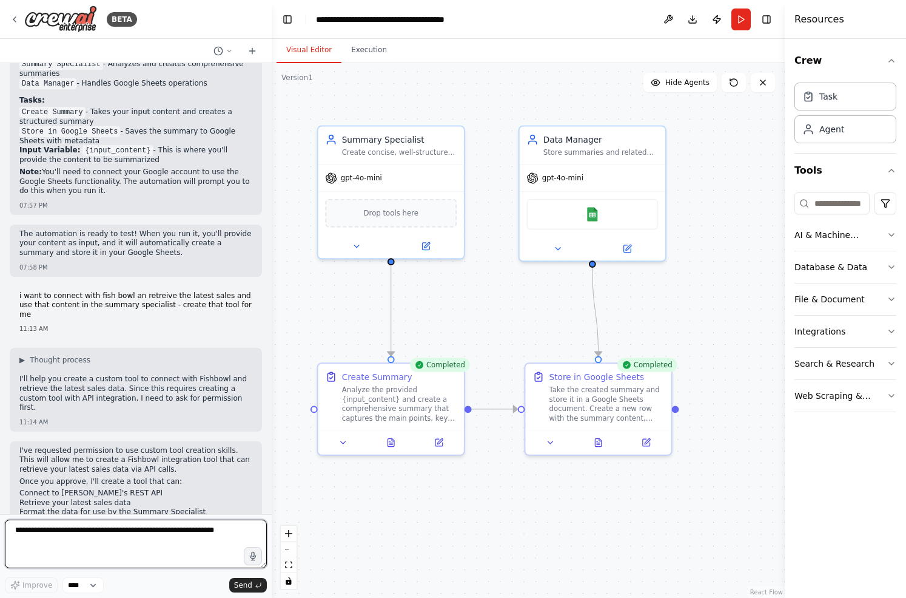
click at [110, 537] on textarea at bounding box center [136, 543] width 262 height 49
type textarea "**********"
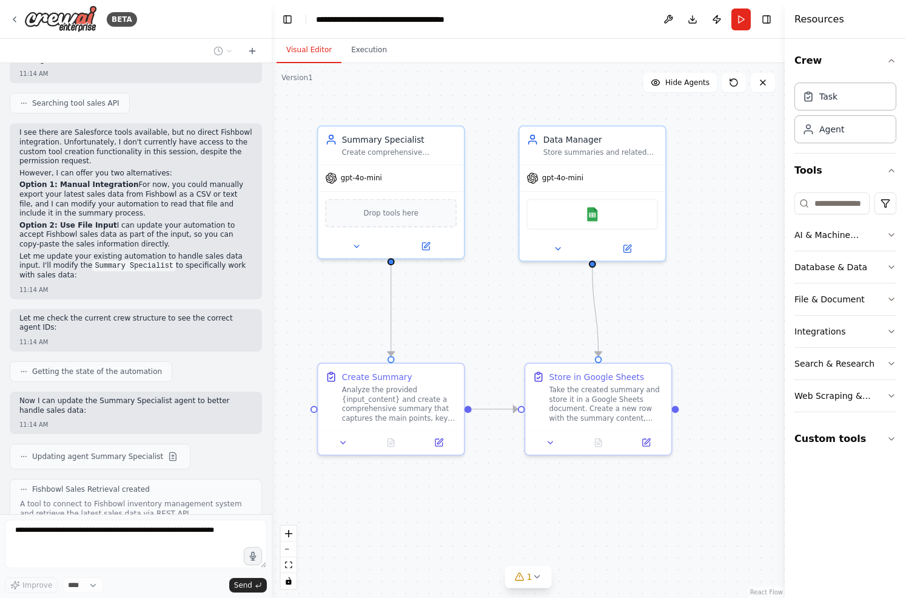
scroll to position [2179, 0]
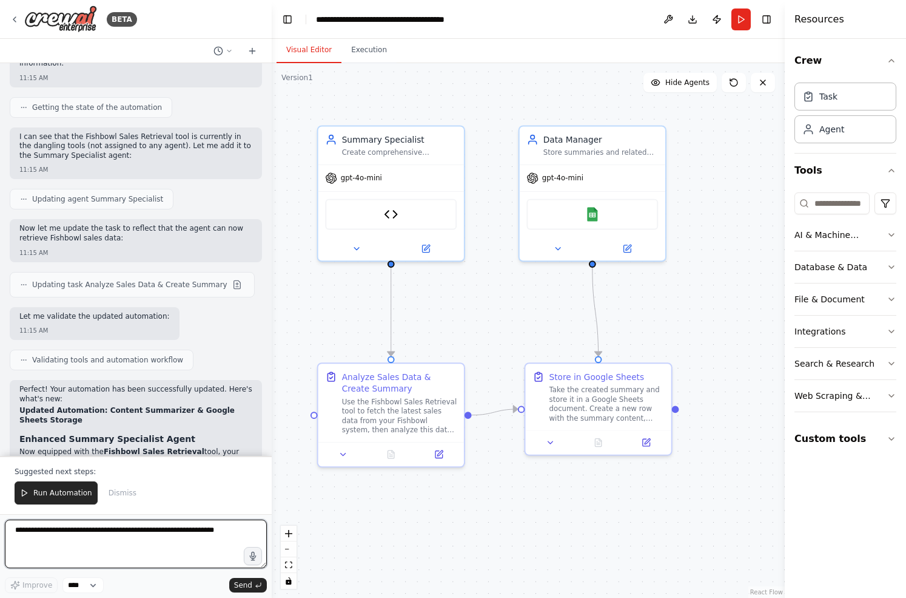
click at [112, 545] on textarea at bounding box center [136, 543] width 262 height 49
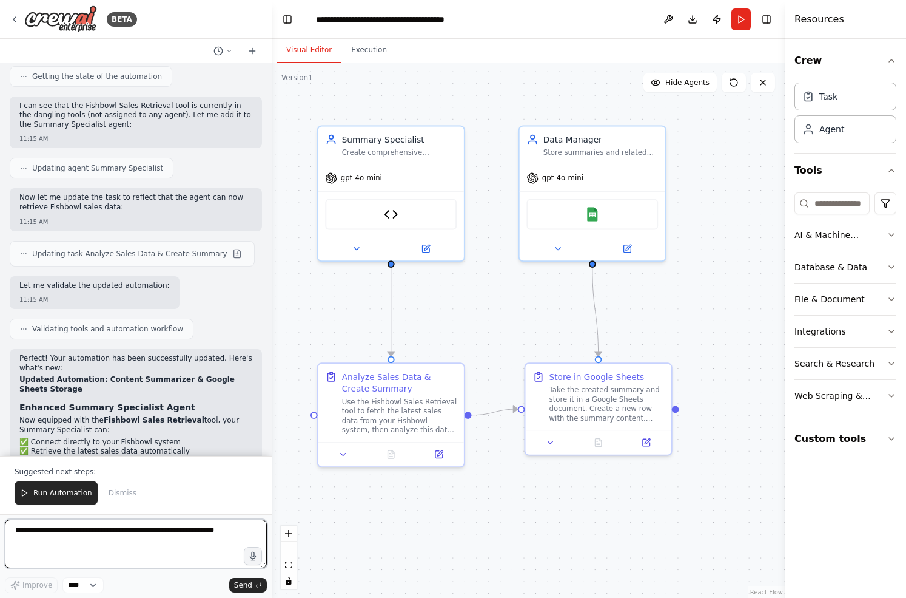
paste textarea "**********"
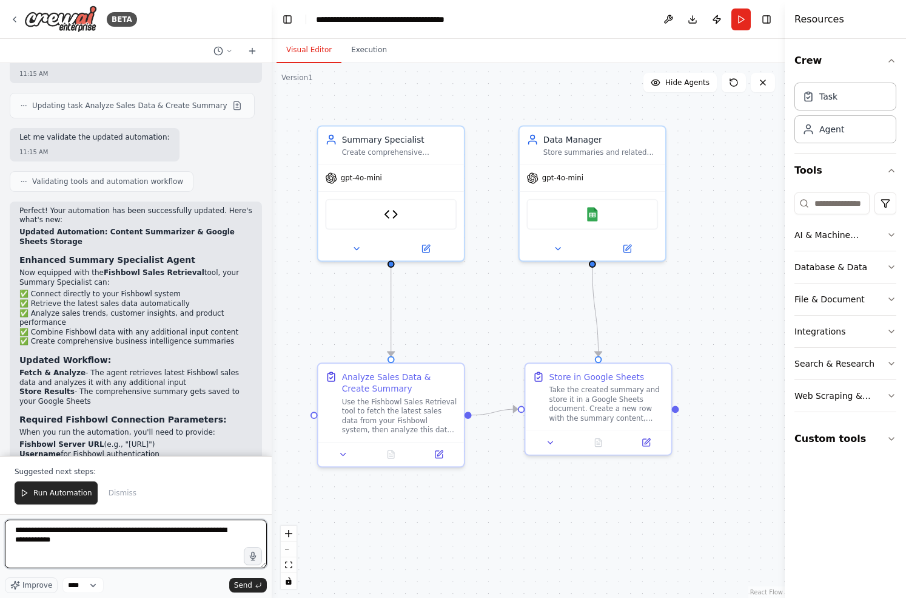
scroll to position [3359, 0]
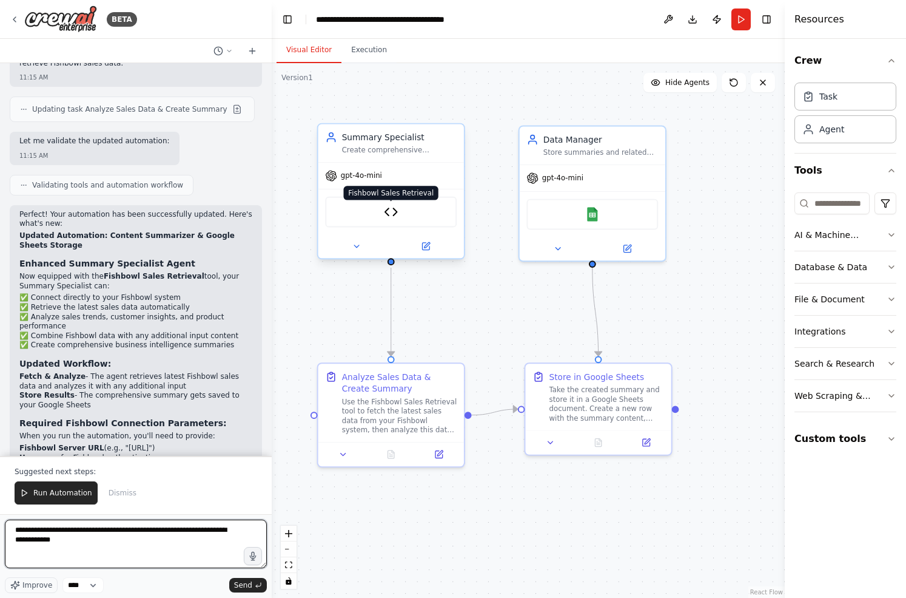
type textarea "**********"
click at [390, 212] on img at bounding box center [391, 211] width 14 height 14
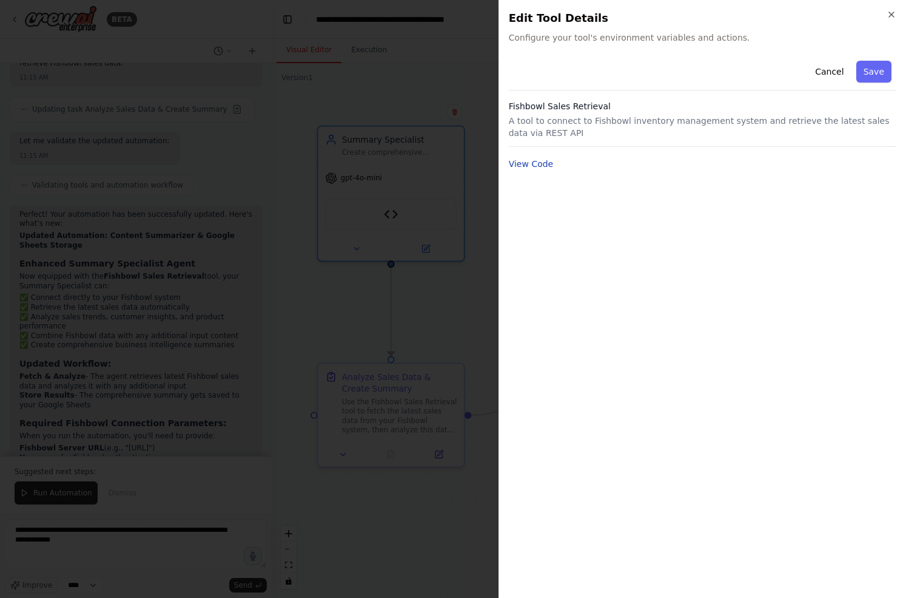
click at [533, 167] on button "View Code" at bounding box center [531, 164] width 45 height 12
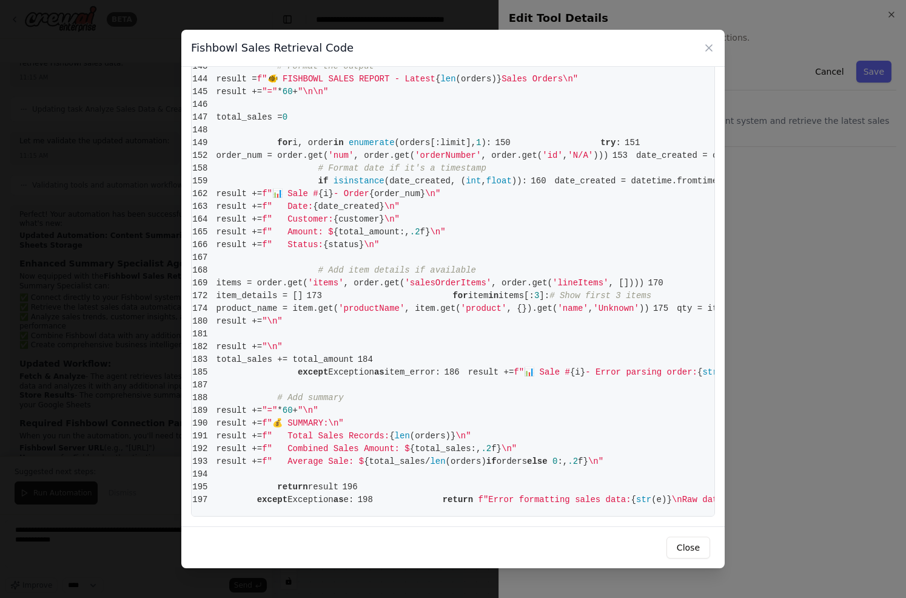
scroll to position [1661, 0]
click at [711, 46] on icon at bounding box center [709, 48] width 12 height 12
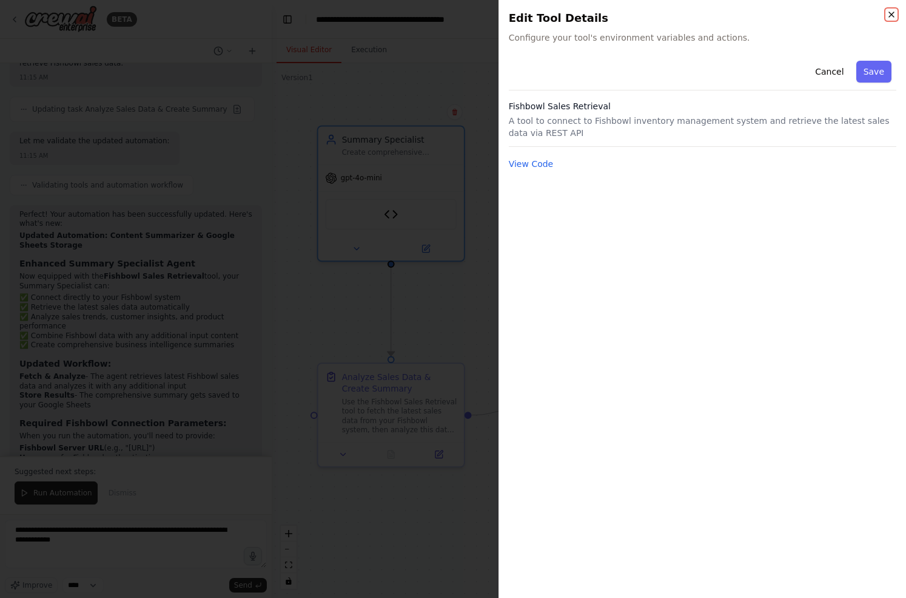
click at [890, 13] on icon "button" at bounding box center [891, 14] width 5 height 5
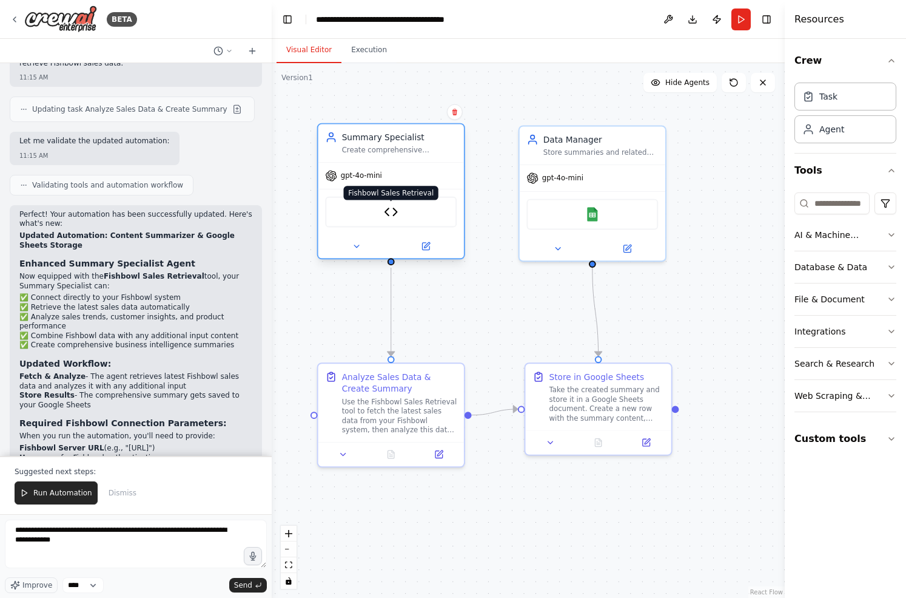
click at [395, 212] on img at bounding box center [391, 211] width 14 height 14
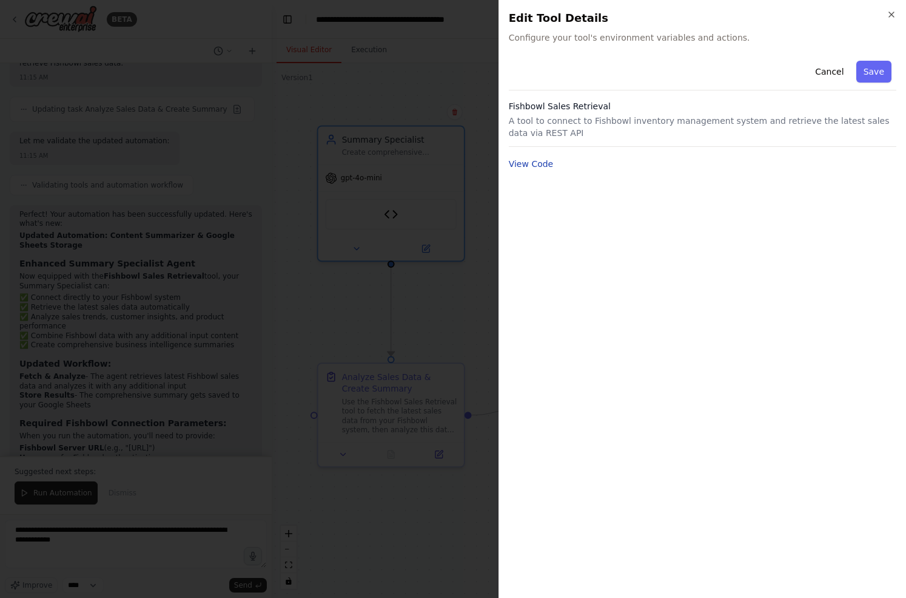
click at [529, 169] on button "View Code" at bounding box center [531, 164] width 45 height 12
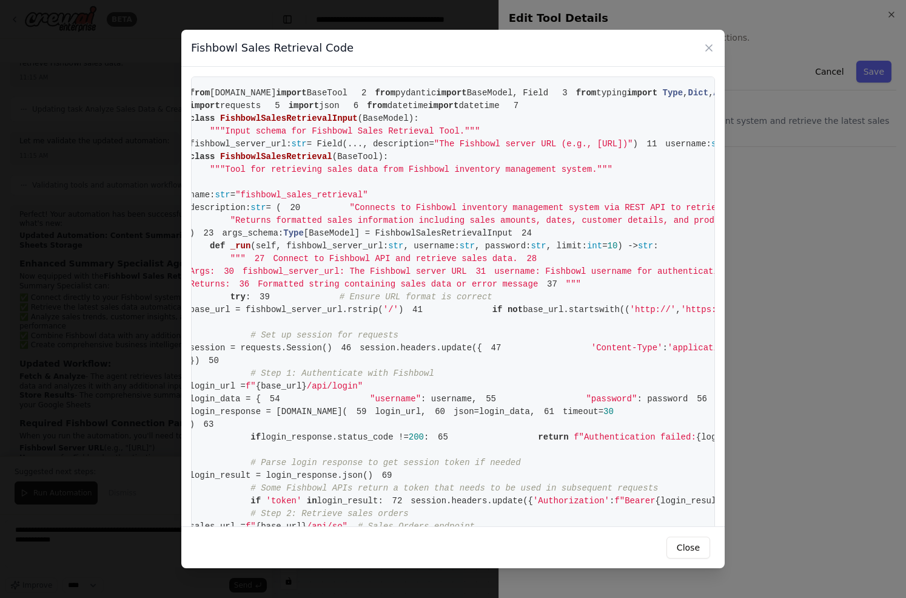
scroll to position [0, 0]
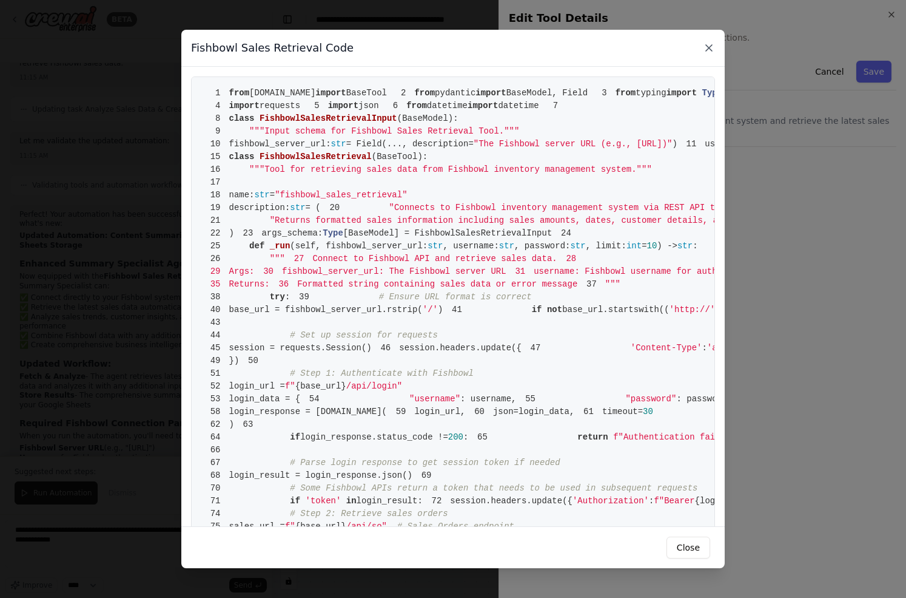
click at [708, 50] on icon at bounding box center [709, 48] width 12 height 12
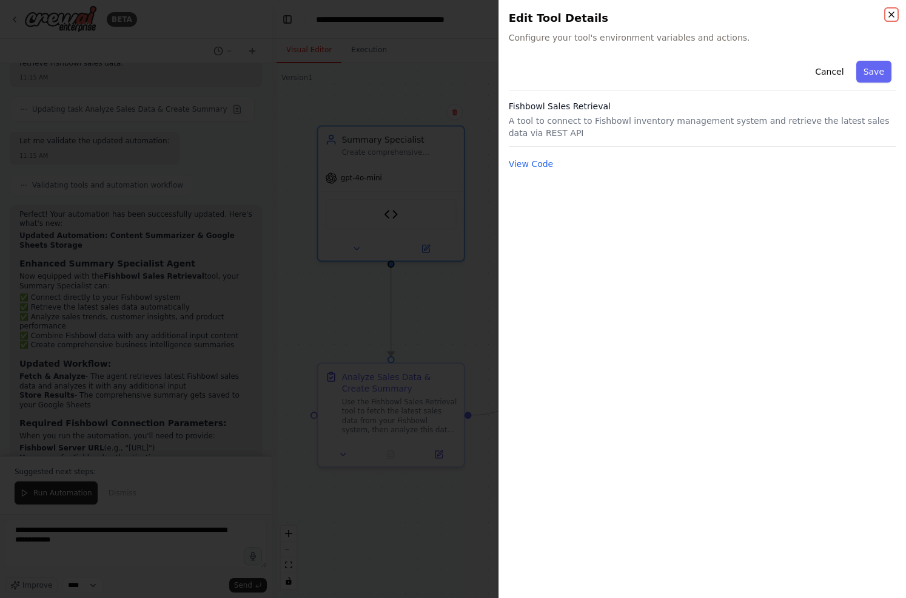
click at [890, 12] on icon "button" at bounding box center [891, 14] width 5 height 5
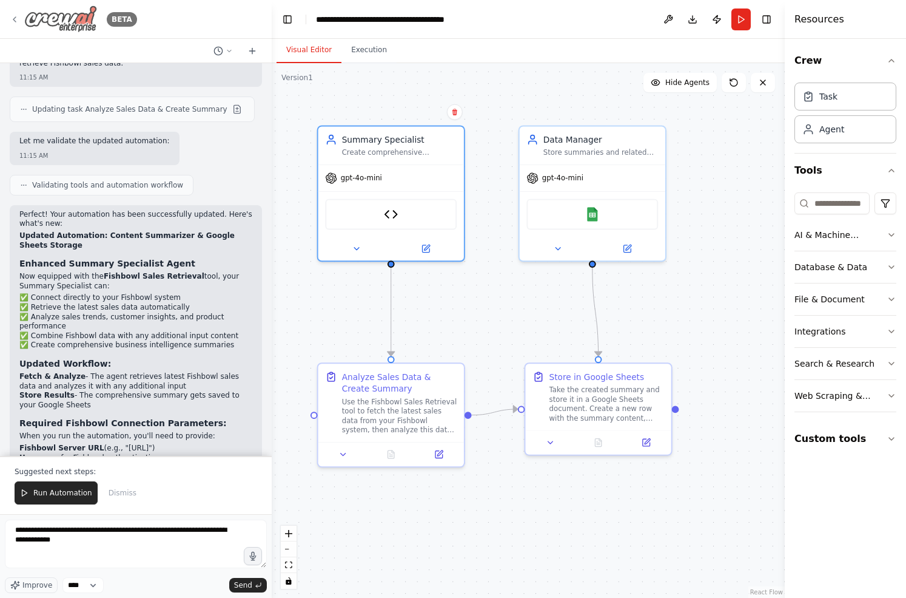
click at [14, 16] on icon at bounding box center [15, 20] width 10 height 10
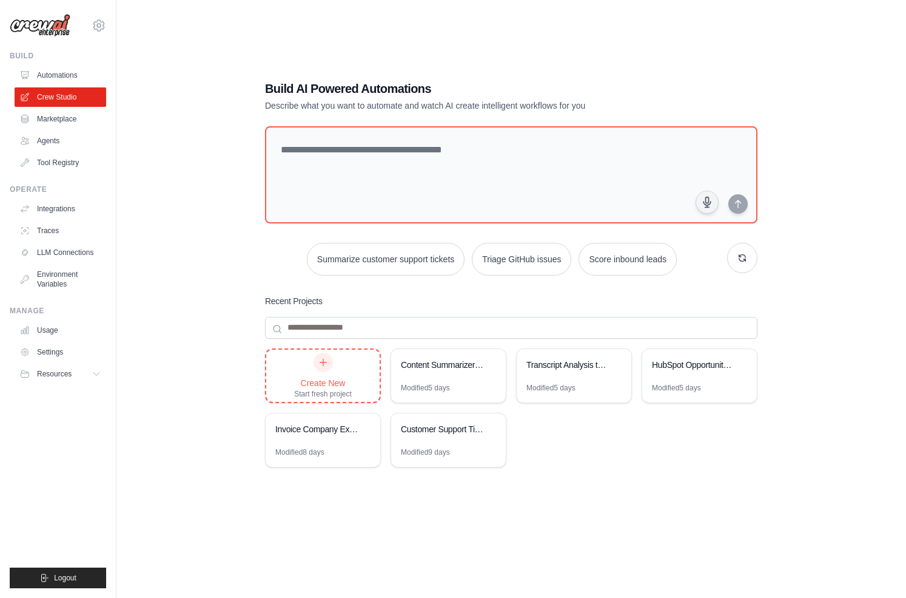
click at [322, 365] on icon at bounding box center [324, 362] width 10 height 10
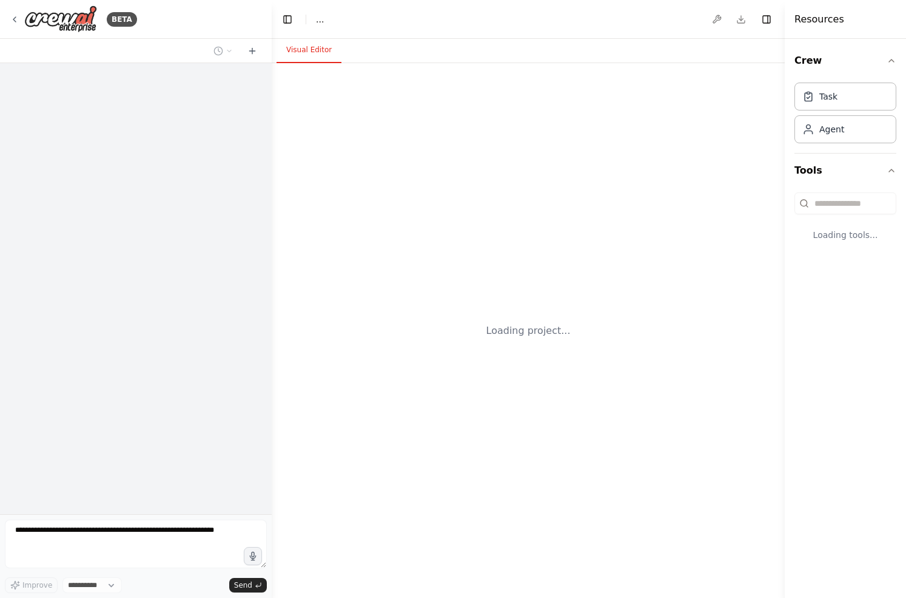
select select "****"
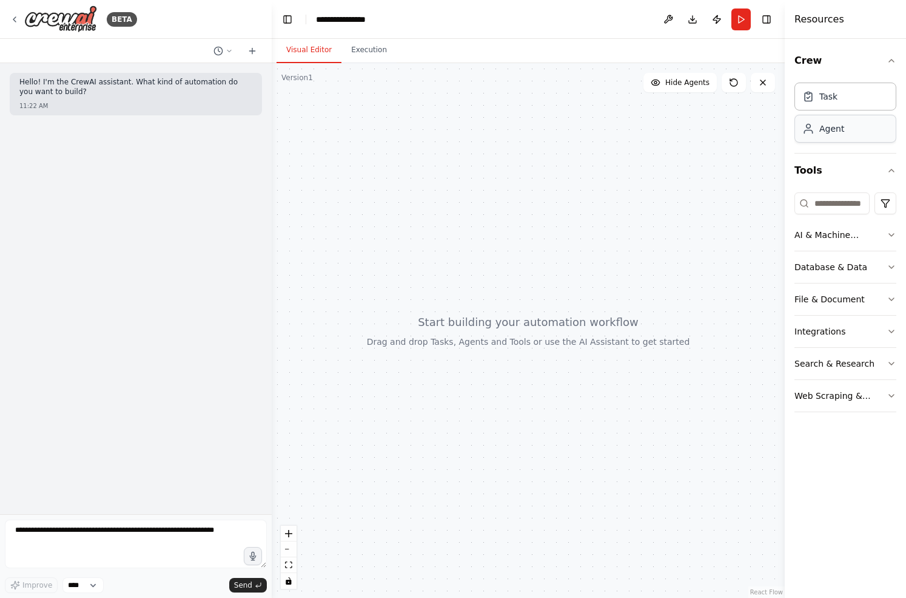
click at [839, 130] on div "Agent" at bounding box center [832, 129] width 25 height 12
click at [73, 534] on textarea at bounding box center [136, 543] width 262 height 49
click at [838, 326] on div "Integrations" at bounding box center [820, 331] width 51 height 12
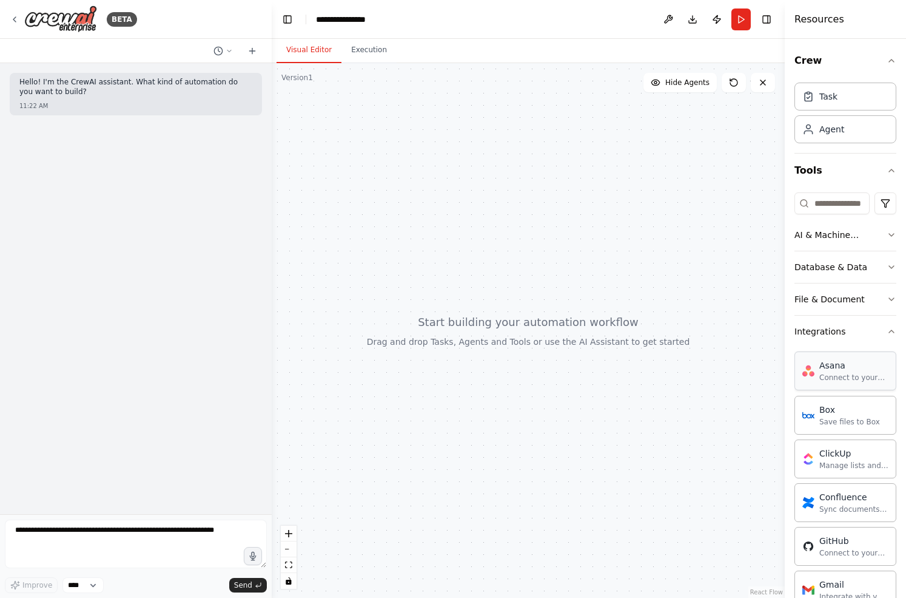
click at [851, 371] on div "Asana" at bounding box center [854, 365] width 69 height 12
click at [826, 374] on div "Connect to your users’ Asana accounts" at bounding box center [854, 378] width 69 height 10
click at [85, 545] on textarea at bounding box center [136, 543] width 262 height 49
click at [116, 531] on textarea at bounding box center [136, 543] width 262 height 49
click at [855, 382] on div "Asana Connect to your users’ Asana accounts" at bounding box center [846, 370] width 102 height 39
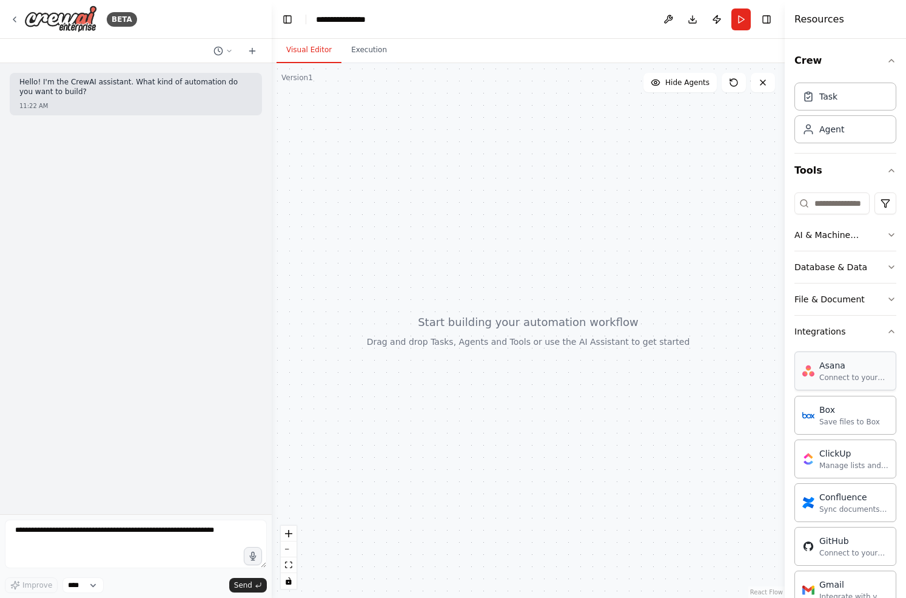
click at [855, 382] on div "Asana Connect to your users’ Asana accounts" at bounding box center [846, 370] width 102 height 39
click at [56, 535] on textarea at bounding box center [136, 543] width 262 height 49
click at [52, 530] on textarea at bounding box center [136, 543] width 262 height 49
click at [59, 522] on textarea at bounding box center [136, 543] width 262 height 49
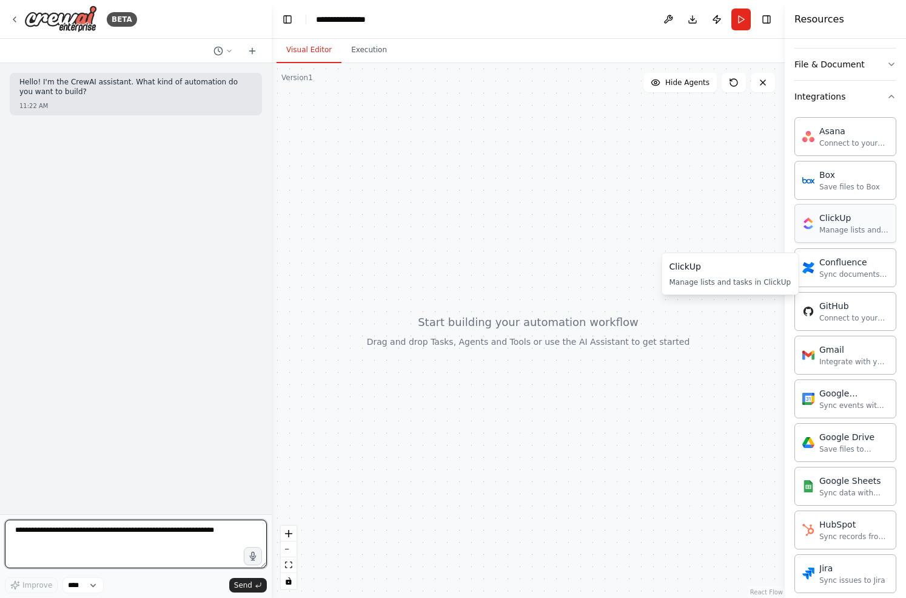
scroll to position [237, 0]
click at [138, 525] on textarea at bounding box center [136, 543] width 262 height 49
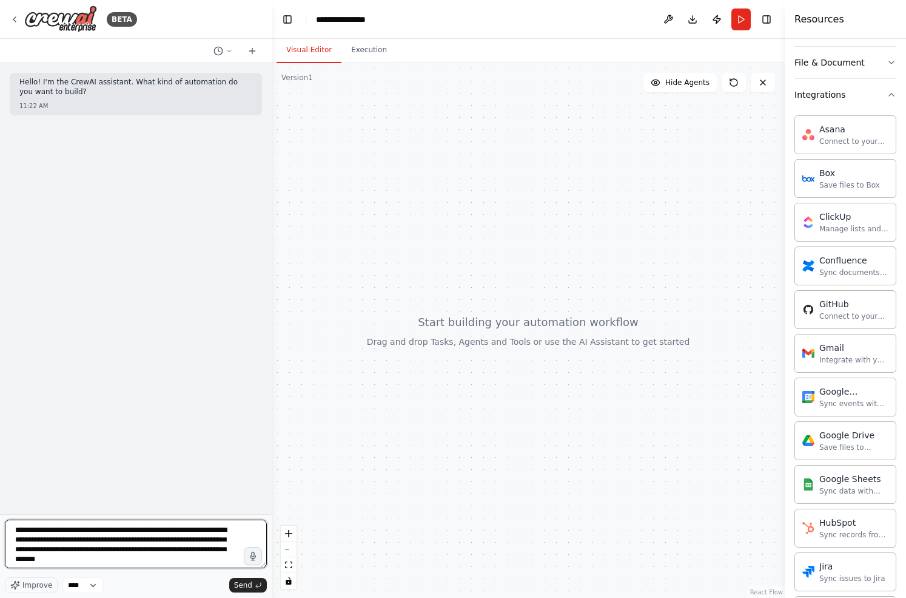
type textarea "**********"
click at [120, 558] on textarea "**********" at bounding box center [136, 543] width 262 height 49
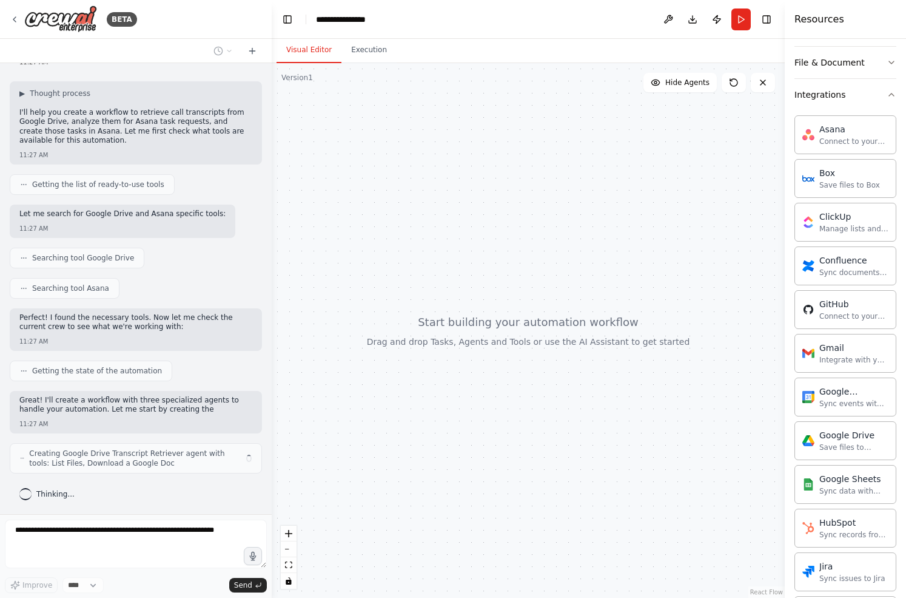
scroll to position [124, 0]
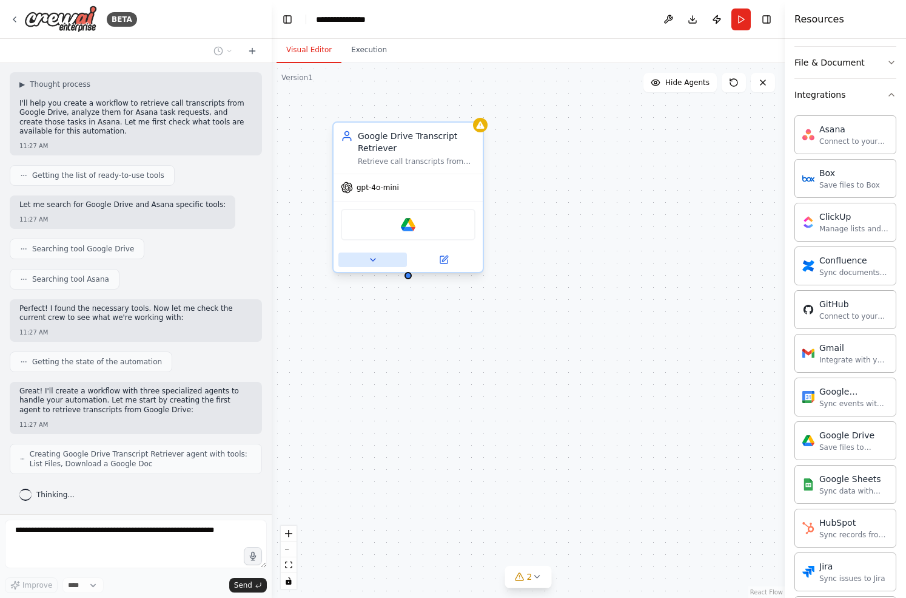
click at [373, 257] on icon at bounding box center [373, 260] width 10 height 10
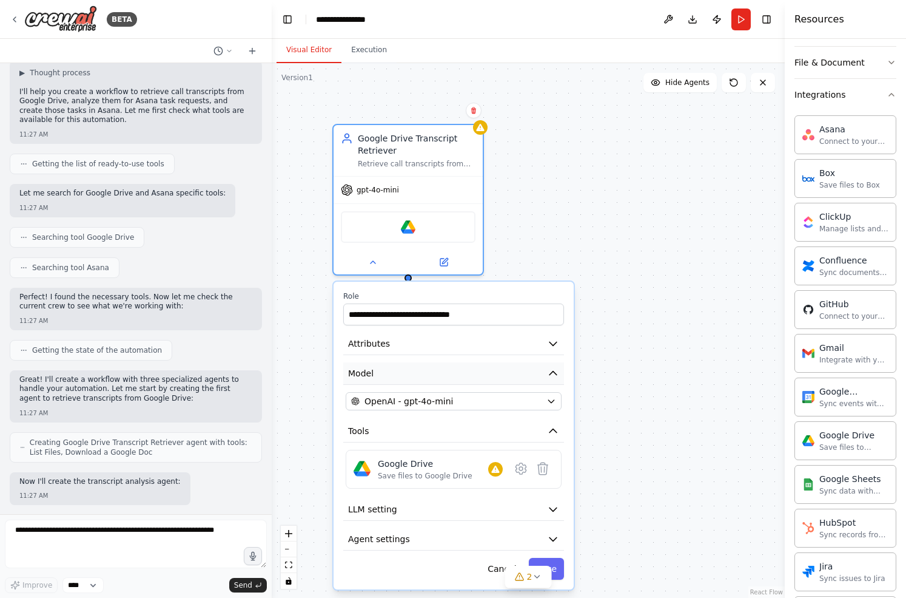
scroll to position [208, 0]
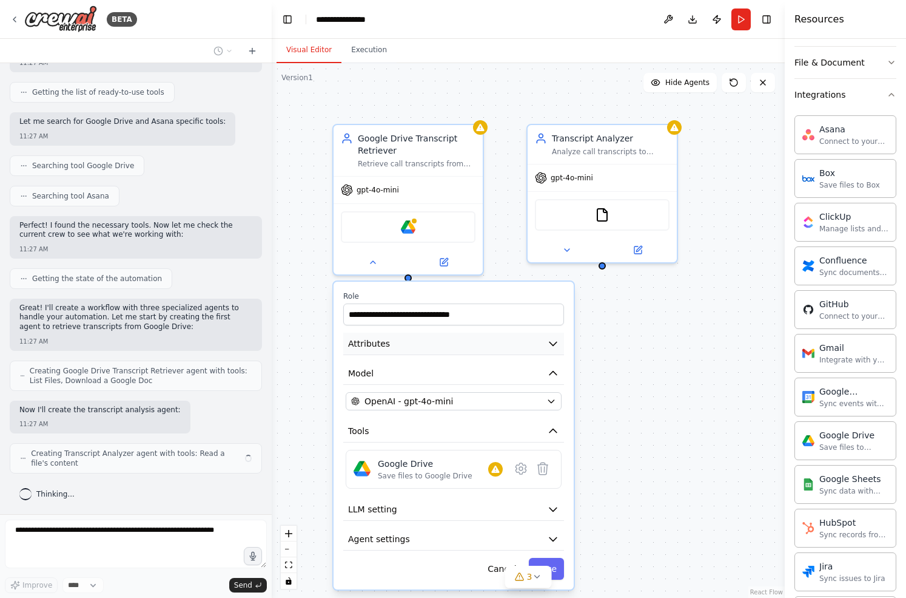
click at [443, 351] on button "Attributes" at bounding box center [453, 343] width 221 height 22
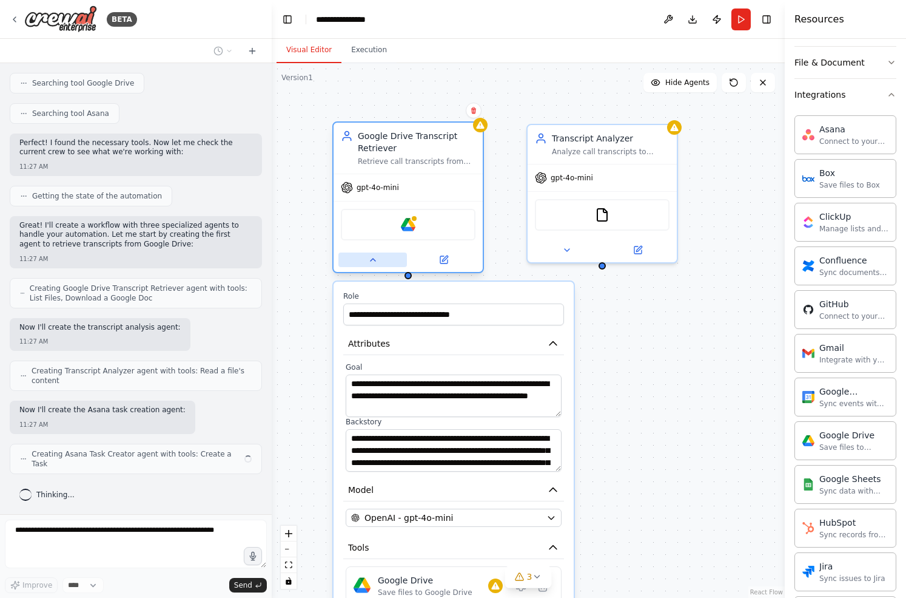
click at [356, 263] on button at bounding box center [373, 259] width 69 height 15
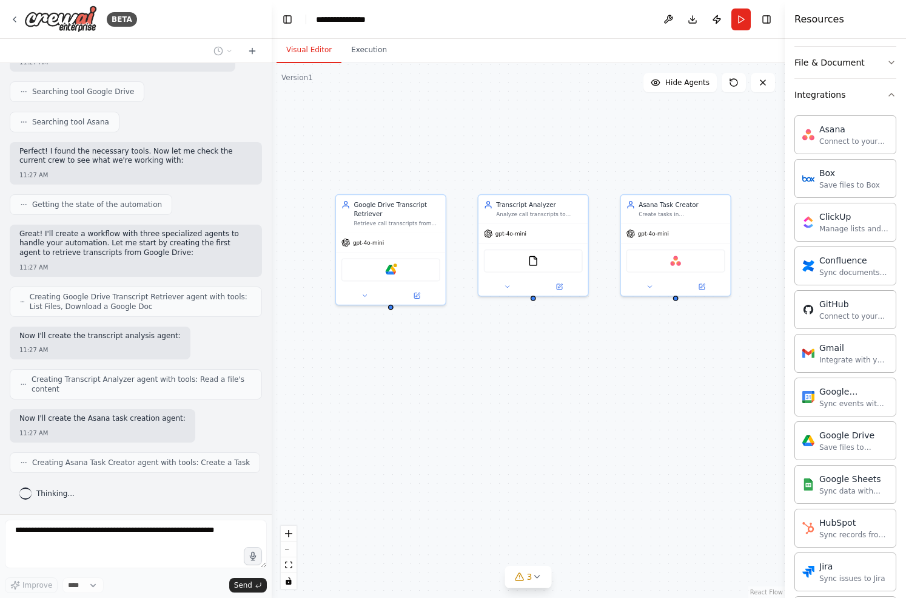
scroll to position [354, 0]
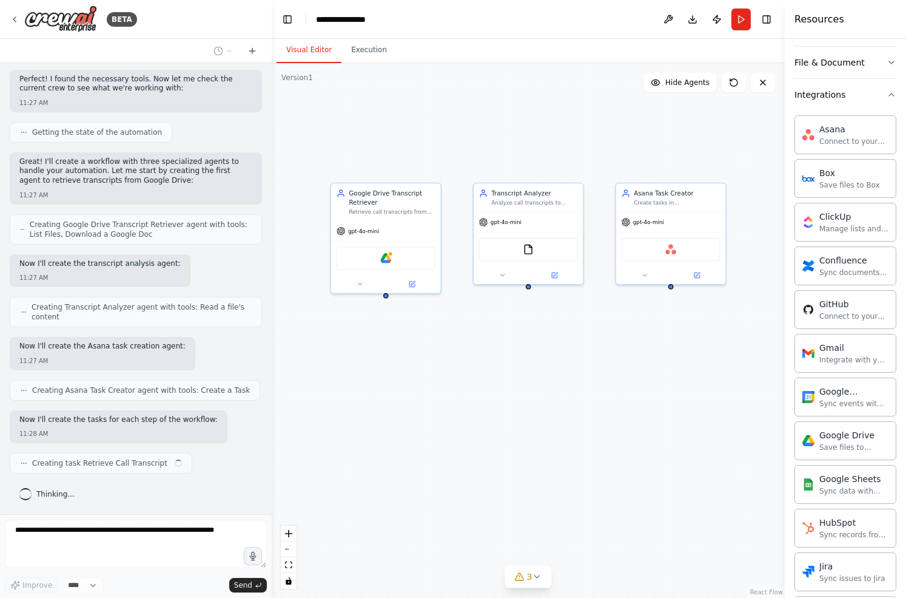
drag, startPoint x: 592, startPoint y: 388, endPoint x: 521, endPoint y: 376, distance: 71.9
click at [521, 376] on div "Google Drive Transcript Retriever Retrieve call transcripts from Google Drive b…" at bounding box center [528, 330] width 513 height 535
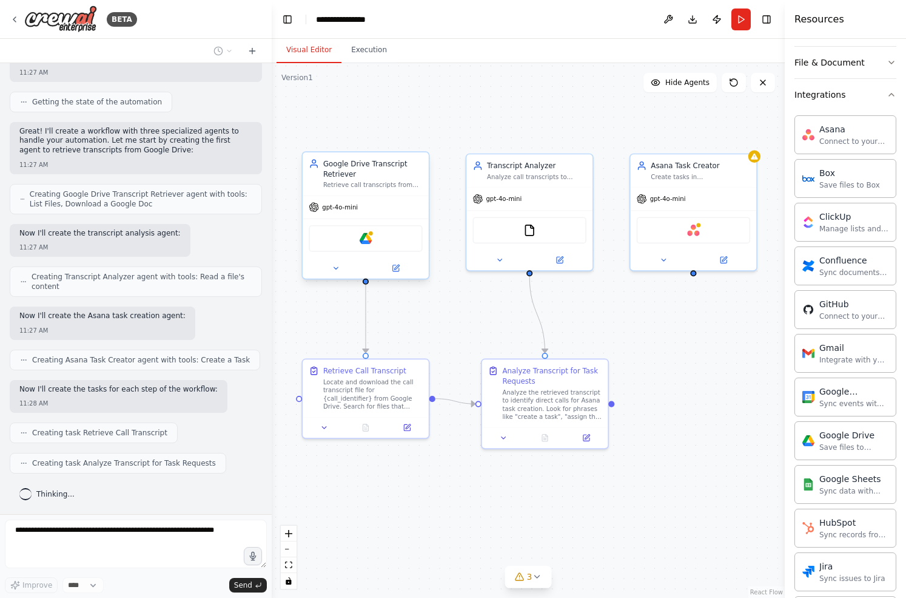
scroll to position [414, 0]
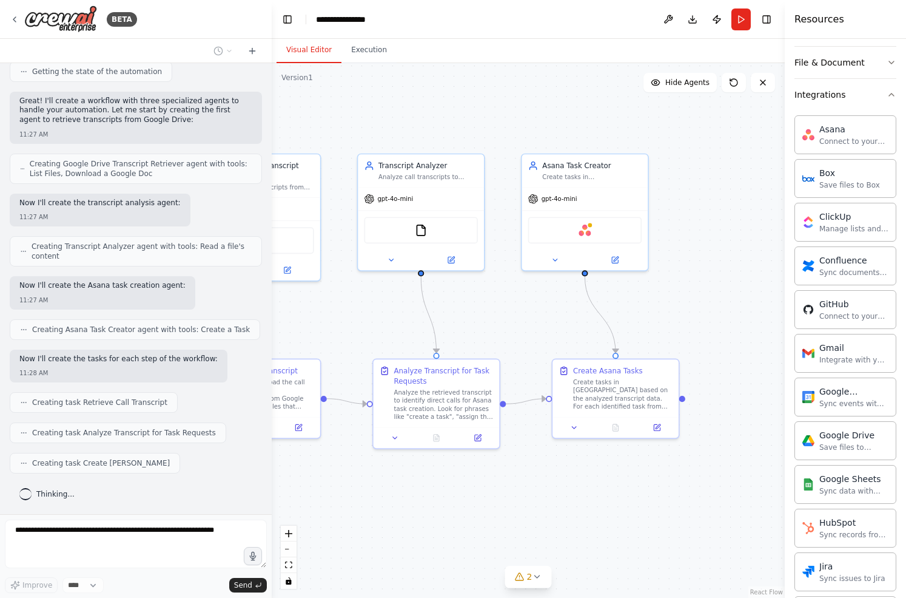
drag, startPoint x: 633, startPoint y: 316, endPoint x: 526, endPoint y: 316, distance: 107.4
click at [526, 316] on div ".deletable-edge-delete-btn { width: 20px; height: 20px; border: 0px solid #ffff…" at bounding box center [528, 330] width 513 height 535
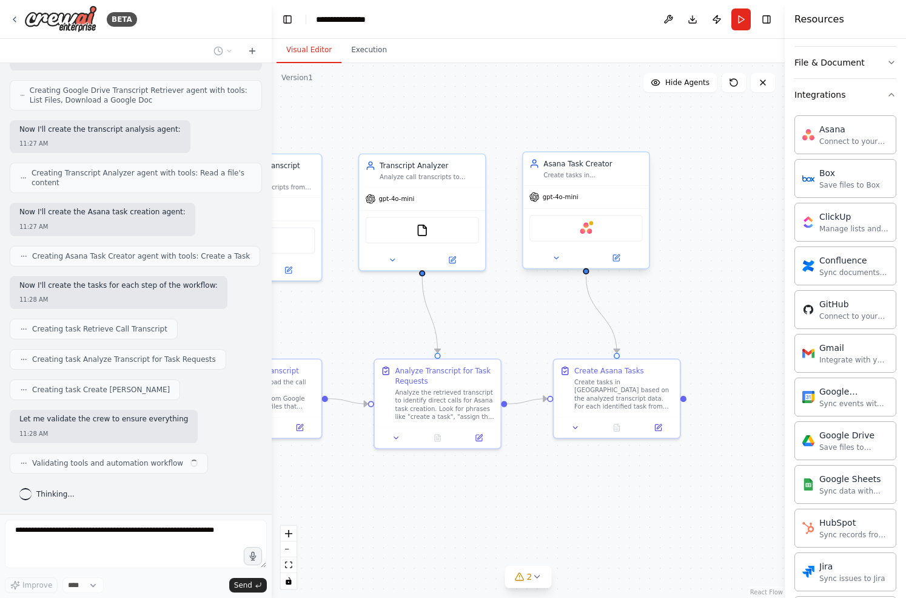
scroll to position [497, 0]
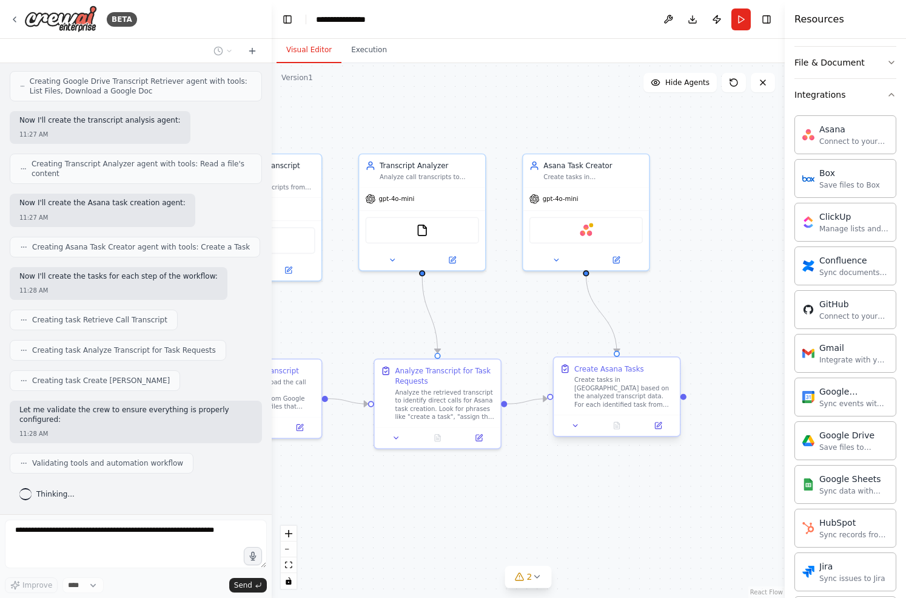
click at [618, 402] on div "Create tasks in Asana based on the analyzed transcript data. For each identifie…" at bounding box center [625, 392] width 100 height 33
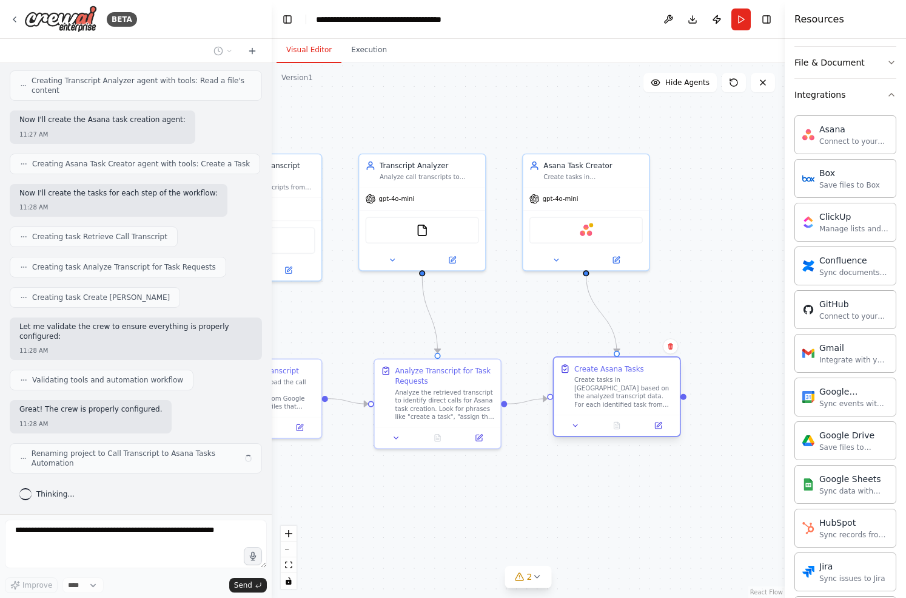
click at [614, 397] on div "Create tasks in Asana based on the analyzed transcript data. For each identifie…" at bounding box center [625, 392] width 100 height 33
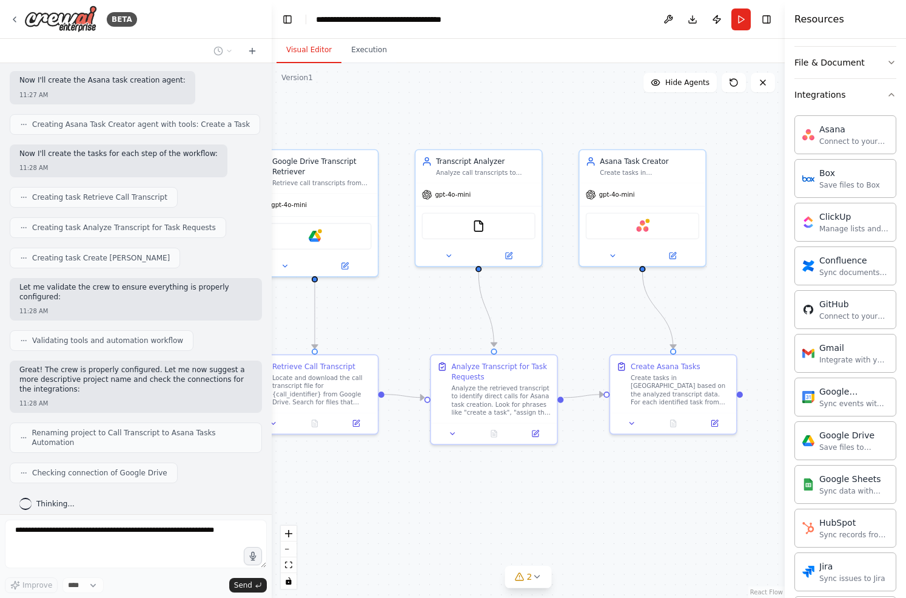
scroll to position [650, 0]
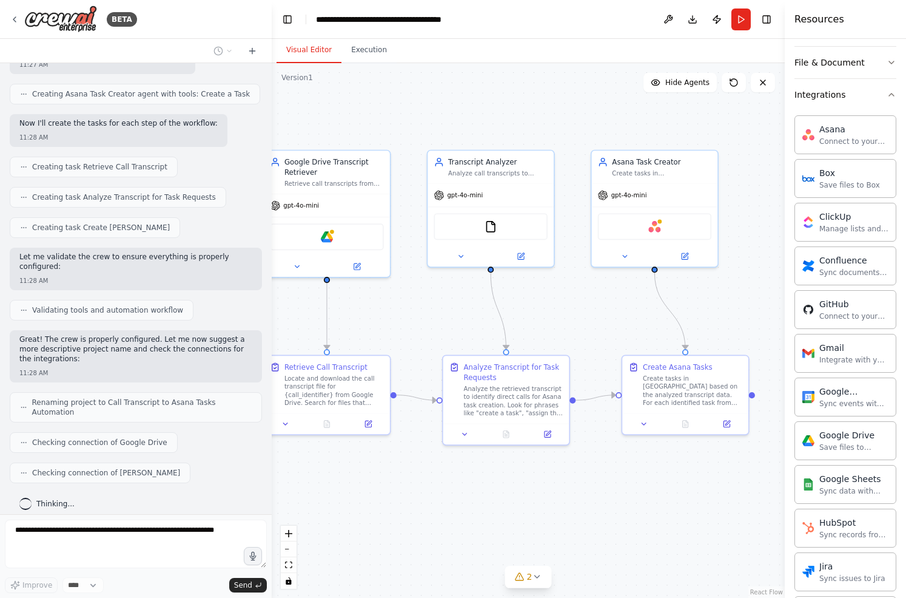
drag, startPoint x: 373, startPoint y: 316, endPoint x: 441, endPoint y: 312, distance: 68.7
click at [441, 312] on div ".deletable-edge-delete-btn { width: 20px; height: 20px; border: 0px solid #ffff…" at bounding box center [528, 330] width 513 height 535
click at [464, 441] on div at bounding box center [507, 431] width 126 height 21
click at [465, 433] on icon at bounding box center [465, 432] width 8 height 8
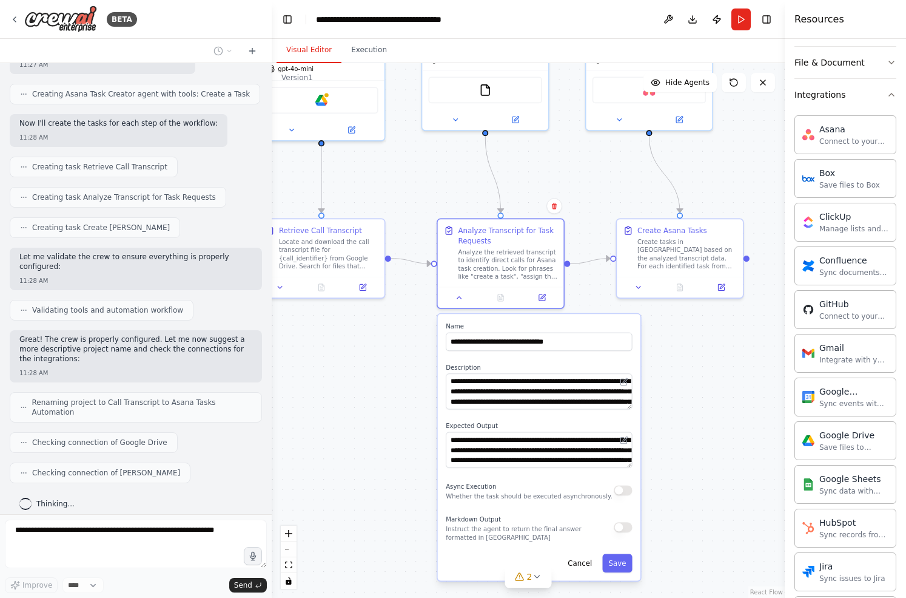
drag, startPoint x: 365, startPoint y: 505, endPoint x: 359, endPoint y: 366, distance: 139.0
click at [359, 366] on div ".deletable-edge-delete-btn { width: 20px; height: 20px; border: 0px solid #ffff…" at bounding box center [528, 330] width 513 height 535
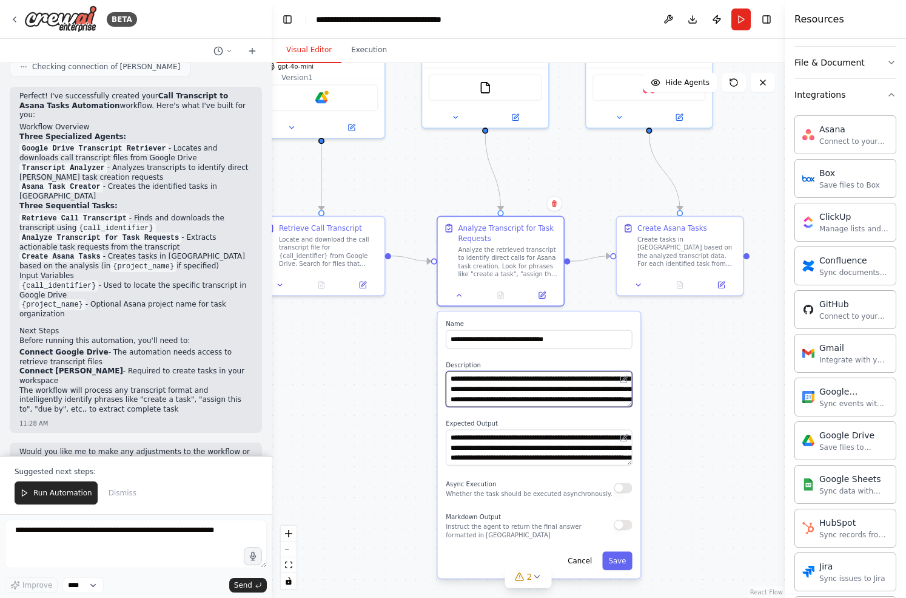
scroll to position [1065, 0]
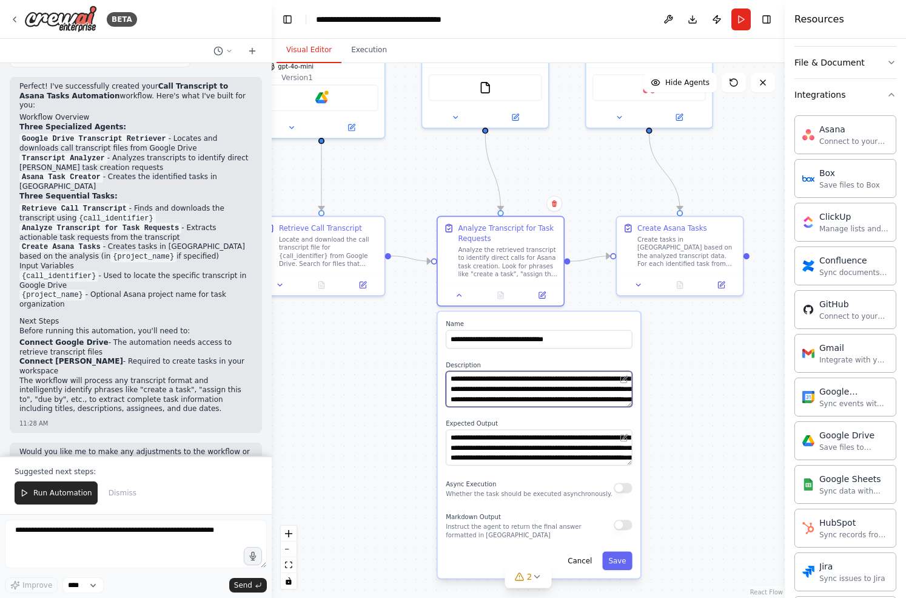
drag, startPoint x: 602, startPoint y: 388, endPoint x: 593, endPoint y: 397, distance: 12.9
click at [593, 397] on textarea "**********" at bounding box center [539, 389] width 186 height 36
click at [697, 352] on div ".deletable-edge-delete-btn { width: 20px; height: 20px; border: 0px solid #ffff…" at bounding box center [528, 330] width 513 height 535
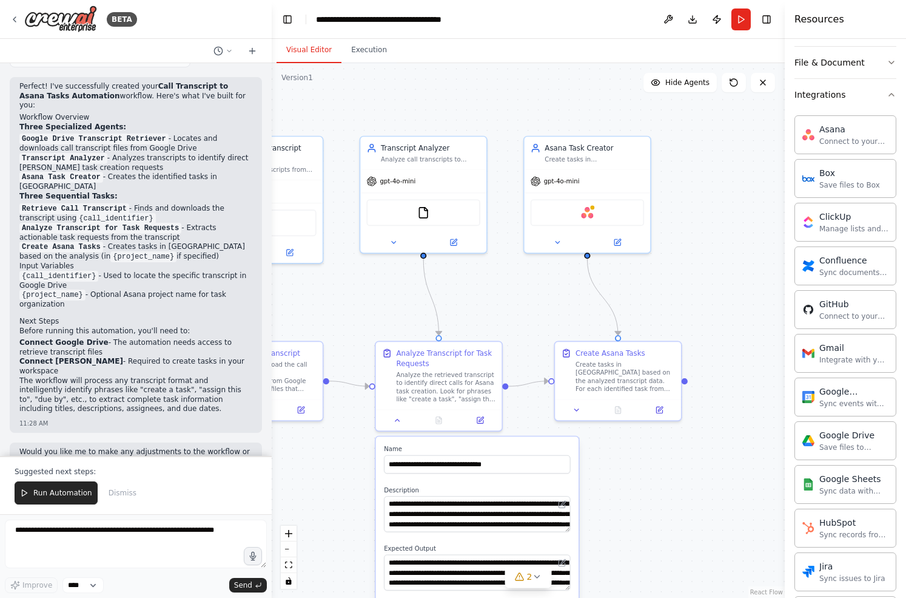
drag, startPoint x: 691, startPoint y: 341, endPoint x: 629, endPoint y: 467, distance: 140.0
click at [629, 467] on div ".deletable-edge-delete-btn { width: 20px; height: 20px; border: 0px solid #ffff…" at bounding box center [528, 330] width 513 height 535
click at [599, 382] on div "Create tasks in Asana based on the analyzed transcript data. For each identifie…" at bounding box center [626, 375] width 100 height 33
click at [584, 407] on button at bounding box center [576, 408] width 35 height 12
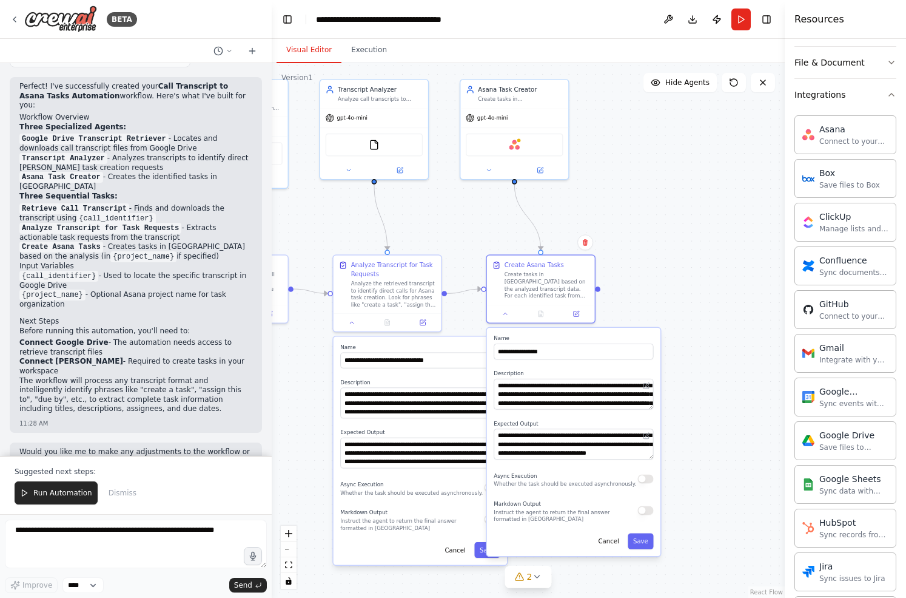
drag, startPoint x: 545, startPoint y: 431, endPoint x: 464, endPoint y: 324, distance: 134.7
click at [464, 323] on div ".deletable-edge-delete-btn { width: 20px; height: 20px; border: 0px solid #ffff…" at bounding box center [528, 330] width 513 height 535
click at [359, 320] on button at bounding box center [352, 321] width 30 height 10
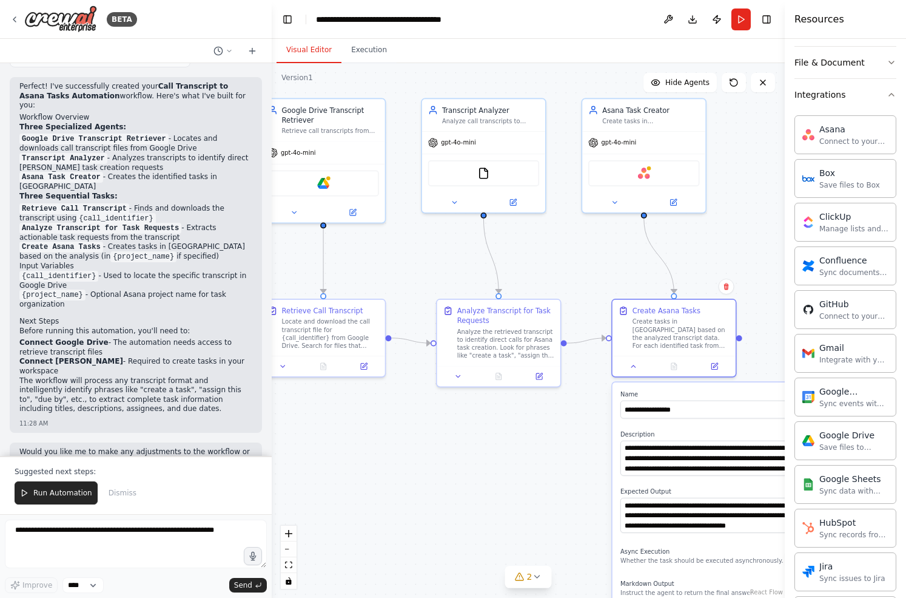
drag, startPoint x: 422, startPoint y: 386, endPoint x: 563, endPoint y: 452, distance: 155.3
click at [563, 452] on div ".deletable-edge-delete-btn { width: 20px; height: 20px; border: 0px solid #ffff…" at bounding box center [528, 330] width 513 height 535
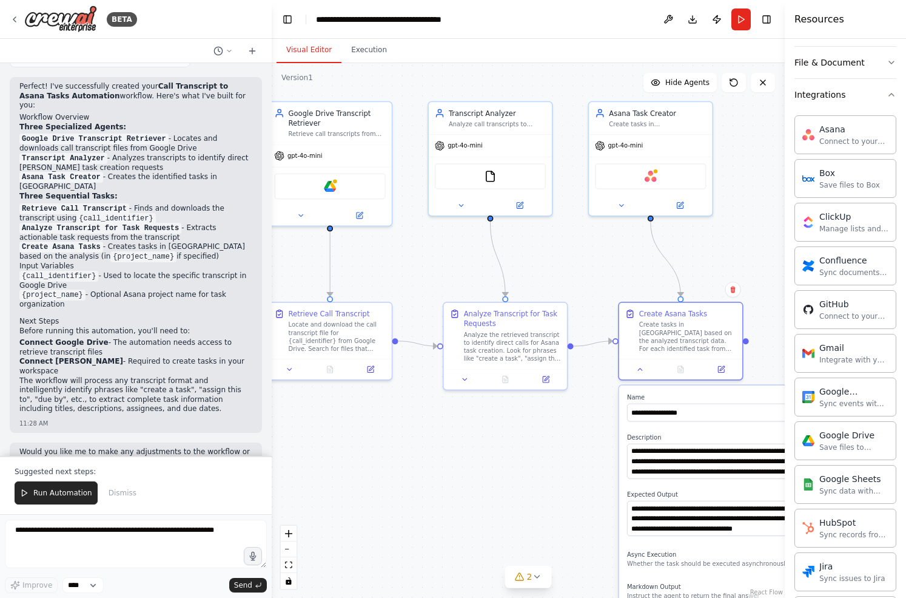
click at [590, 278] on div ".deletable-edge-delete-btn { width: 20px; height: 20px; border: 0px solid #ffff…" at bounding box center [528, 330] width 513 height 535
click at [641, 377] on div "Create Asana Tasks Create tasks in Asana based on the analyzed transcript data.…" at bounding box center [681, 339] width 126 height 79
click at [639, 368] on icon at bounding box center [640, 367] width 8 height 8
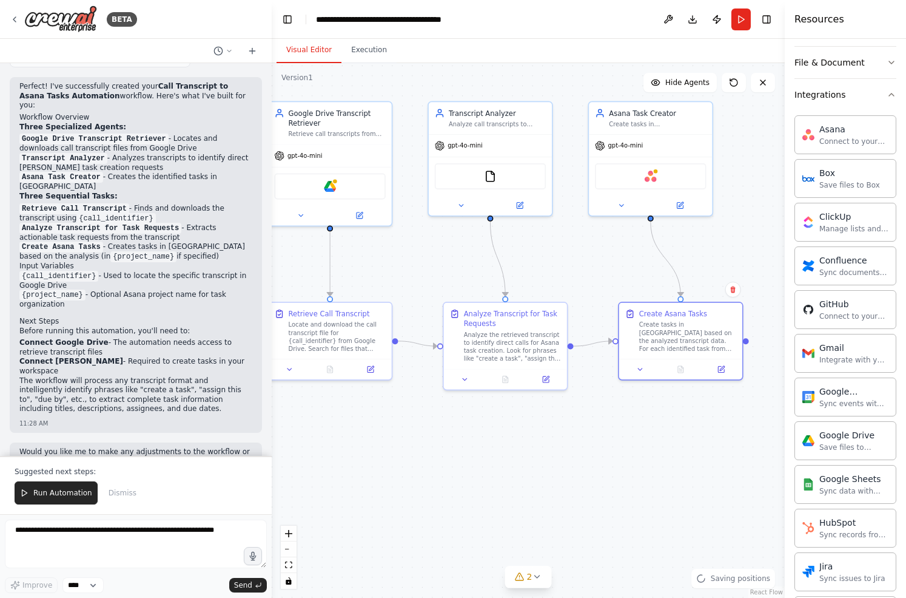
click at [563, 419] on div ".deletable-edge-delete-btn { width: 20px; height: 20px; border: 0px solid #ffff…" at bounding box center [528, 330] width 513 height 535
click at [12, 17] on icon at bounding box center [15, 20] width 10 height 10
